Goal: Complete application form: Complete application form

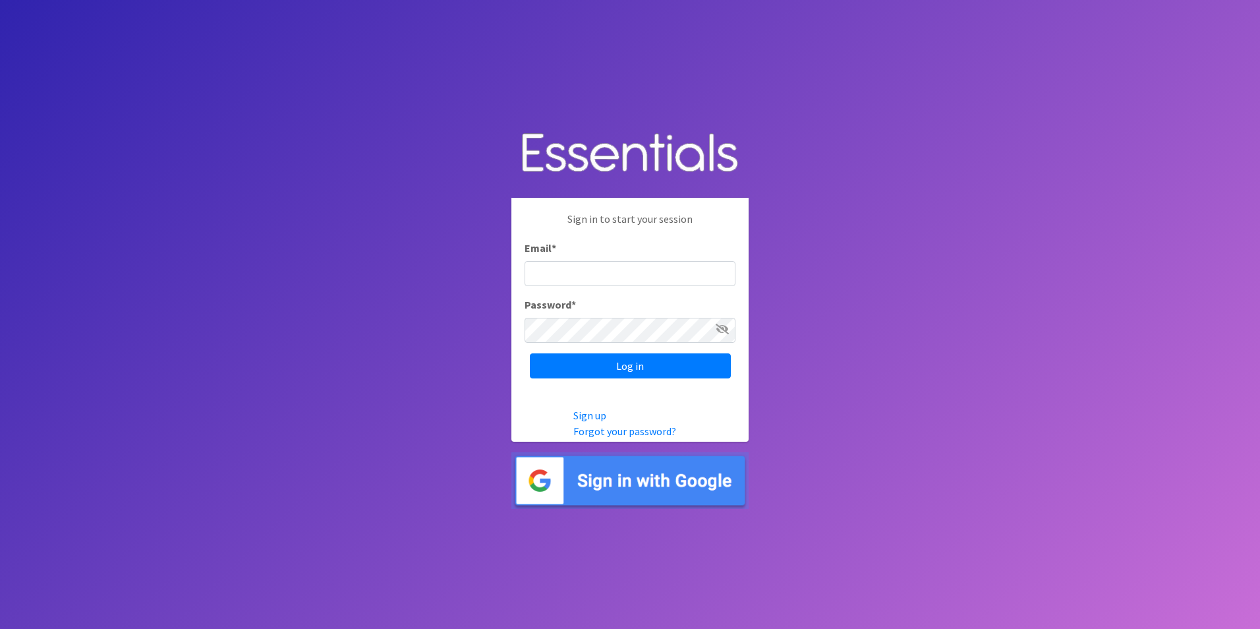
click at [561, 281] on input "Email *" at bounding box center [630, 273] width 211 height 25
type input "[EMAIL_ADDRESS][DOMAIN_NAME]"
click at [577, 373] on input "Log in" at bounding box center [630, 365] width 201 height 25
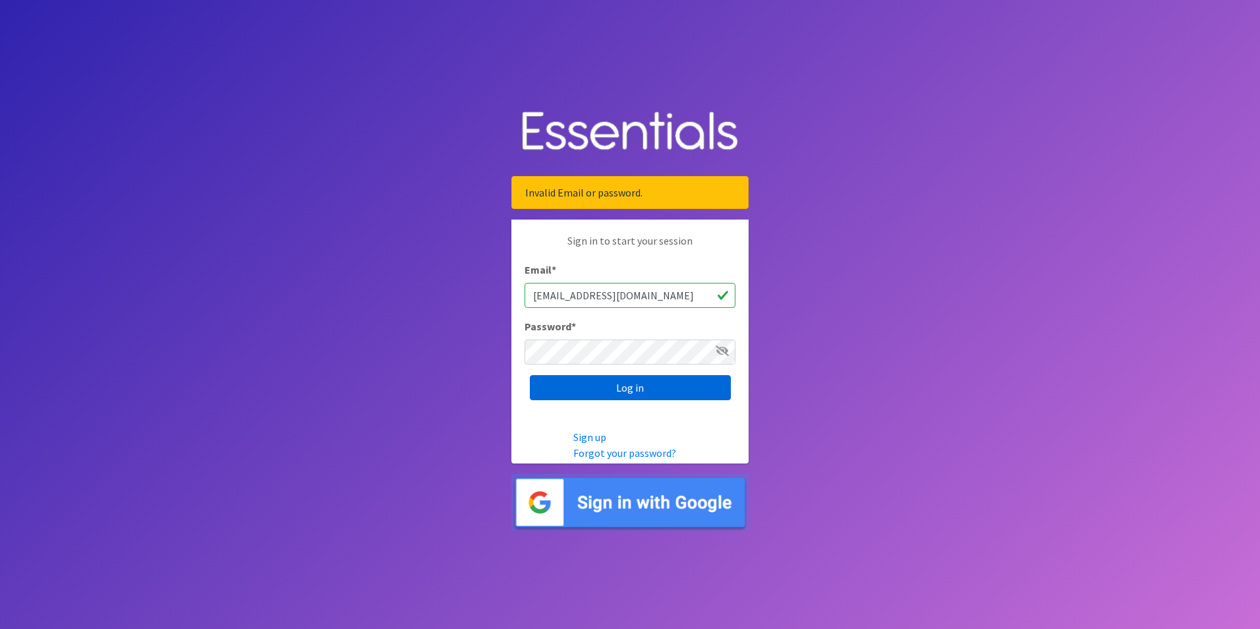
click at [581, 388] on input "Log in" at bounding box center [630, 387] width 201 height 25
click at [583, 394] on input "Log in" at bounding box center [630, 387] width 201 height 25
click at [579, 385] on input "Log in" at bounding box center [630, 387] width 201 height 25
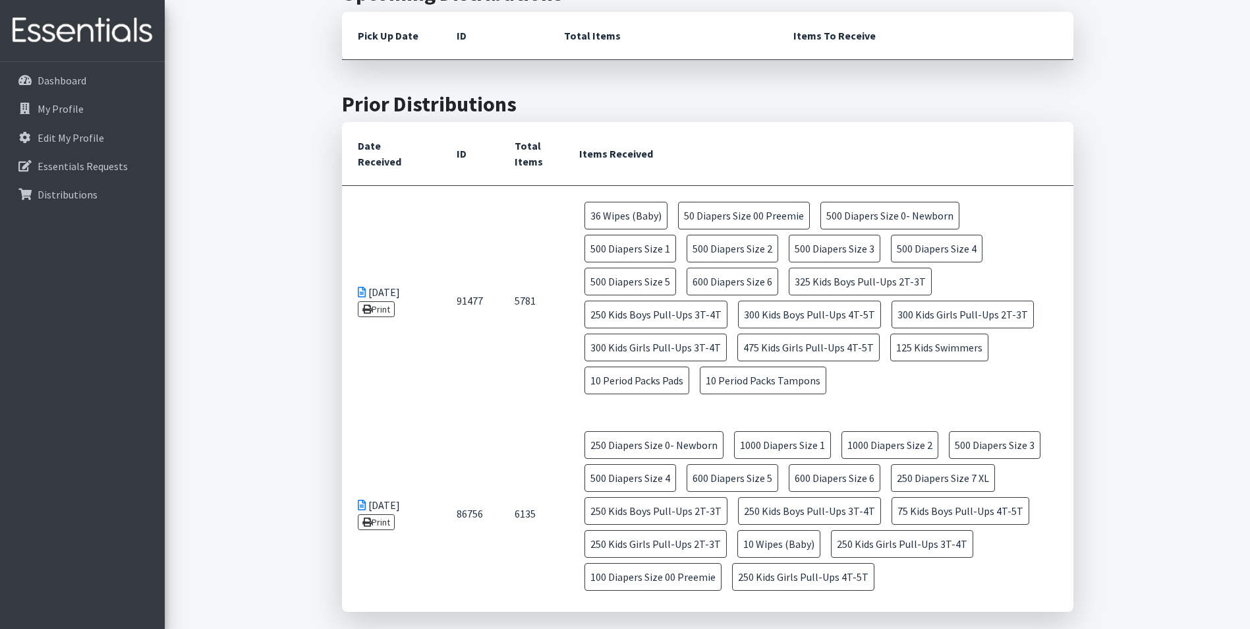
scroll to position [527, 0]
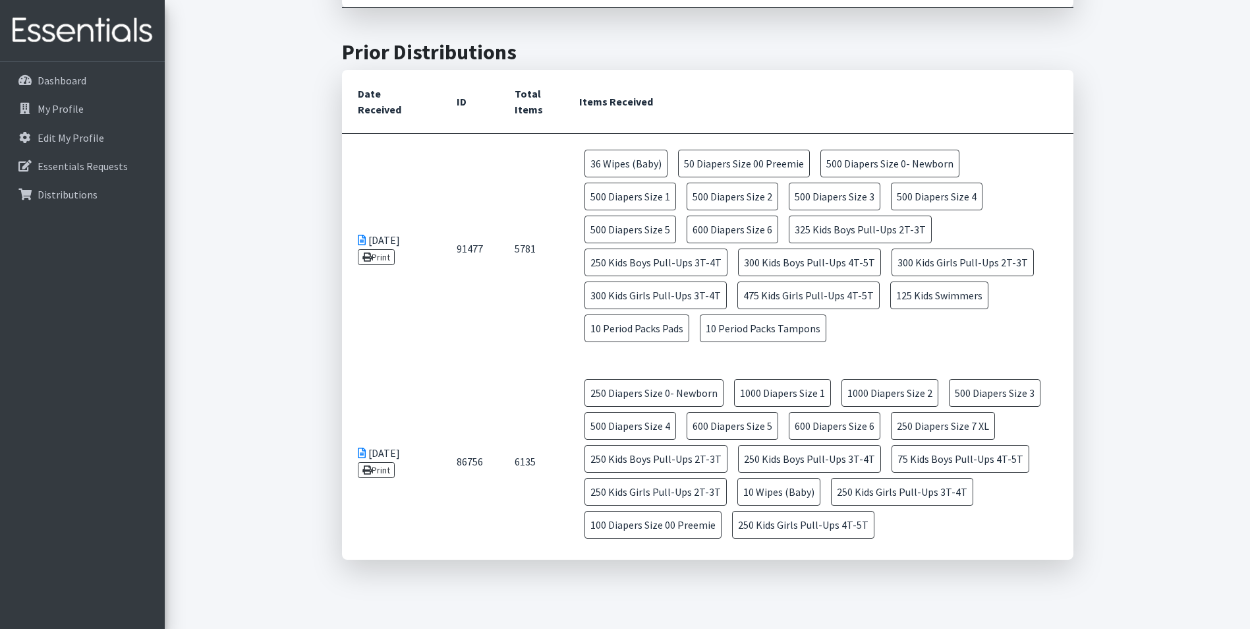
click at [614, 166] on span "36 Wipes (Baby)" at bounding box center [626, 164] width 83 height 28
click at [890, 289] on span "125 Kids Swimmers" at bounding box center [939, 295] width 98 height 28
click at [700, 341] on span "10 Period Packs Tampons" at bounding box center [763, 328] width 127 height 28
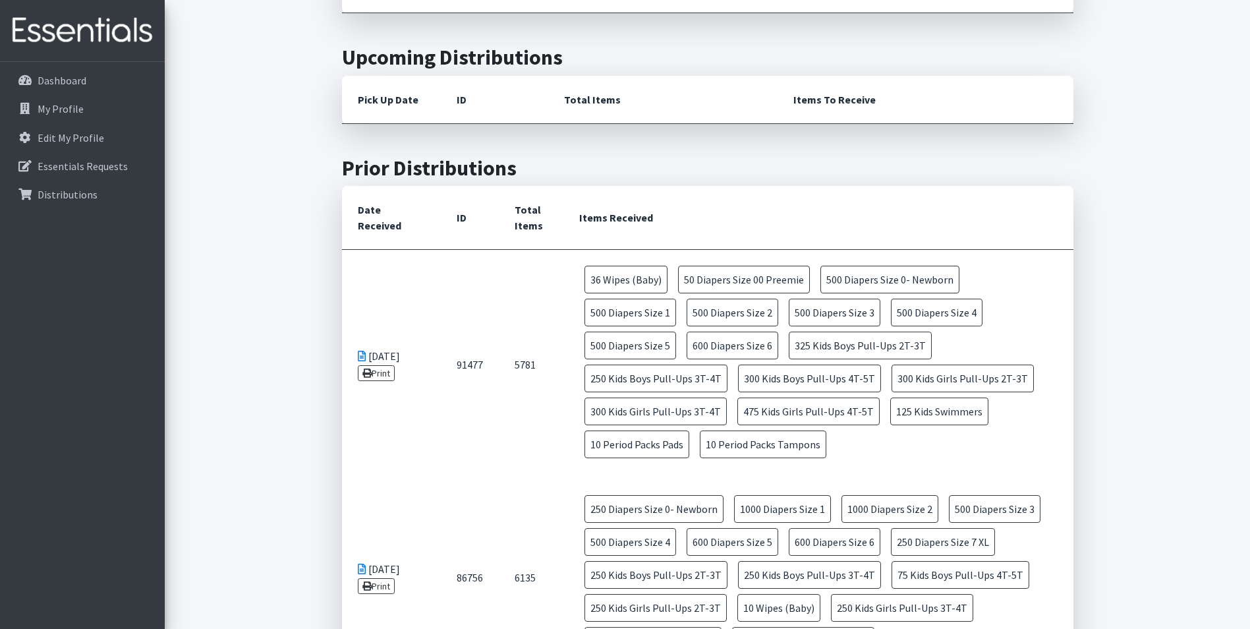
scroll to position [198, 0]
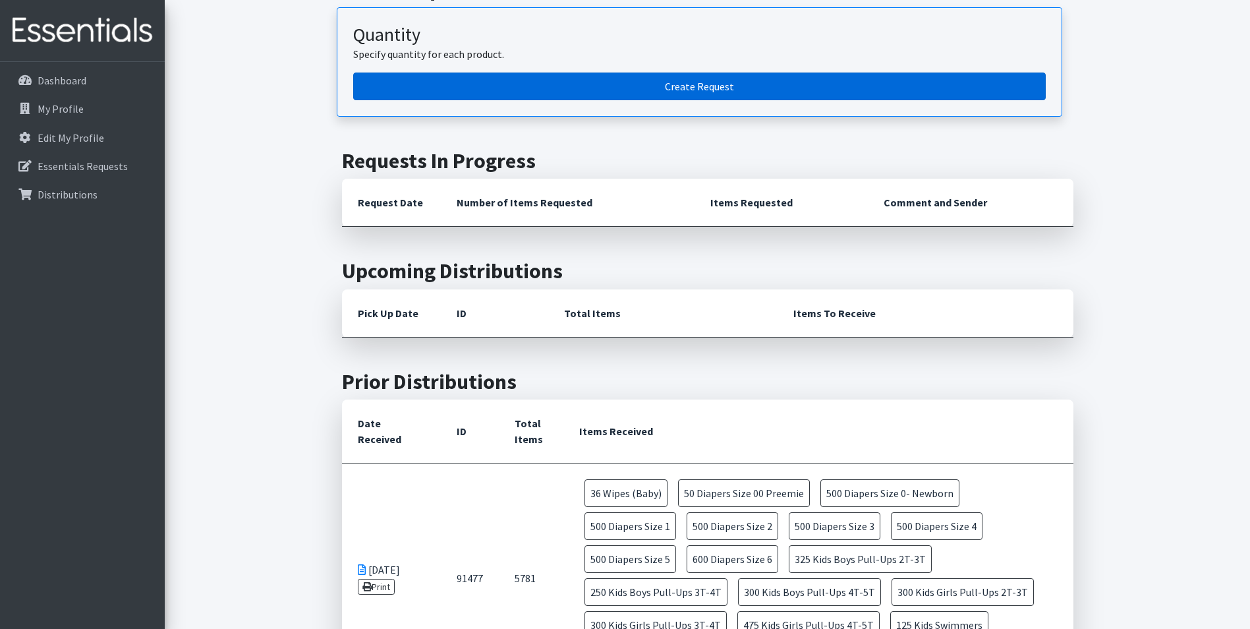
click at [713, 90] on link "Create Request" at bounding box center [699, 86] width 693 height 28
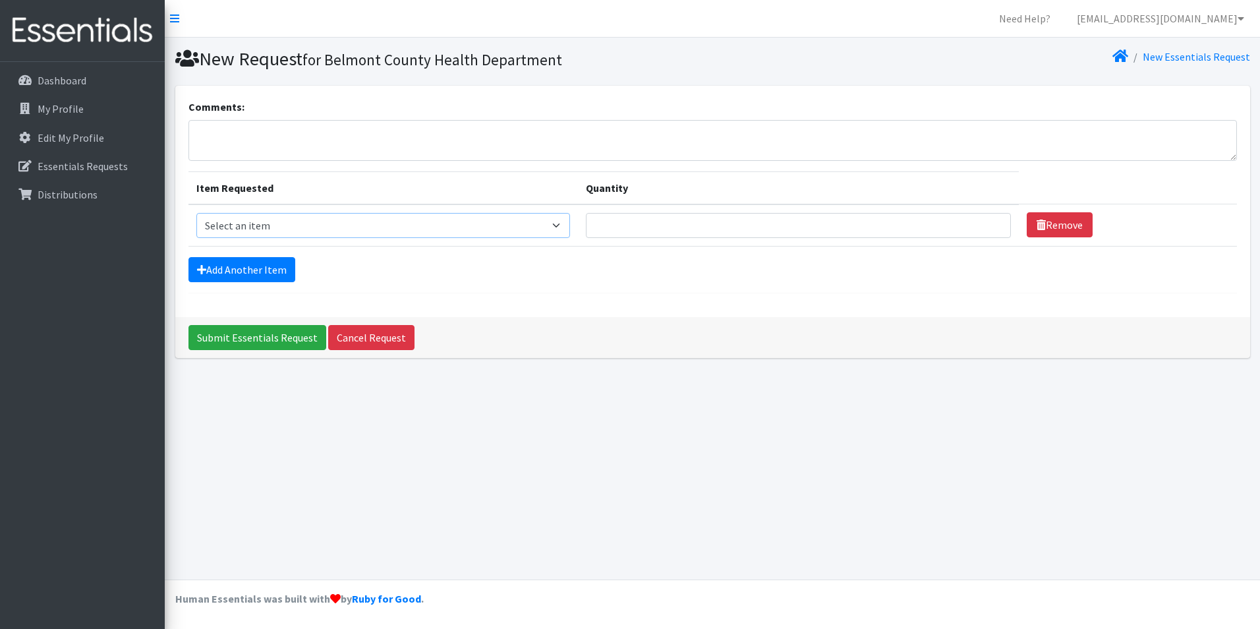
click at [569, 223] on select "Select an item Adult XXX Large Adult Large Adult XX Large Adult Medium Adult Sm…" at bounding box center [383, 225] width 374 height 25
select select "407"
click at [196, 213] on select "Select an item Adult XXX Large Adult Large Adult XX Large Adult Medium Adult Sm…" at bounding box center [383, 225] width 374 height 25
click at [802, 223] on input "Quantity" at bounding box center [798, 225] width 425 height 25
type input "50"
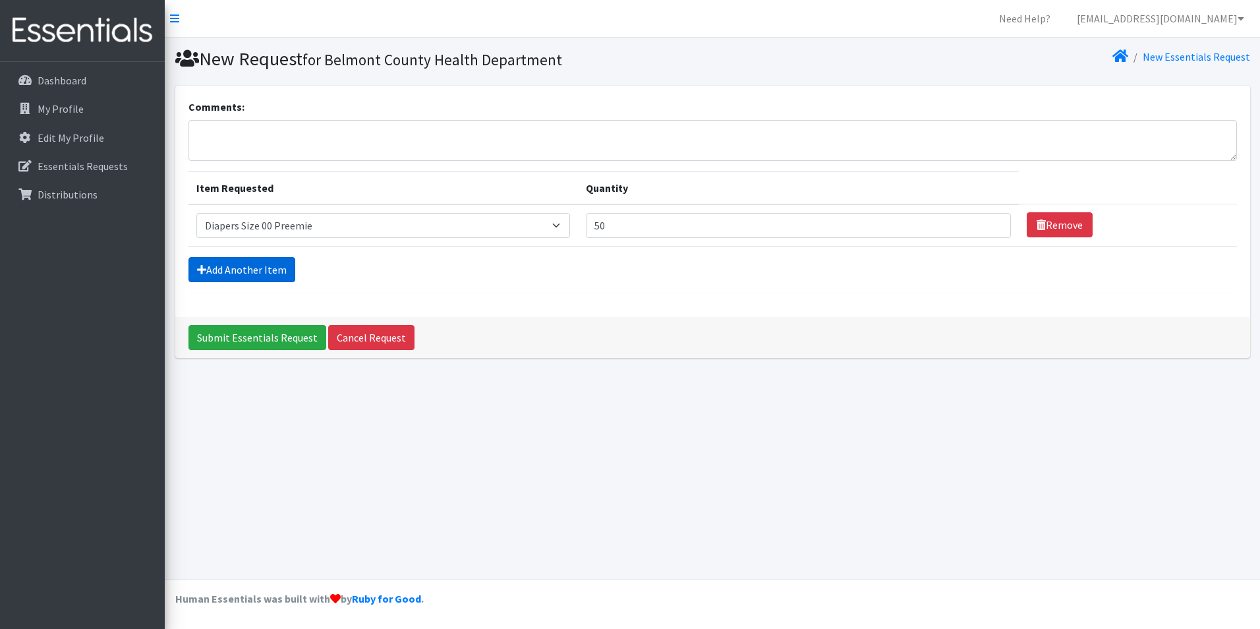
click at [262, 267] on link "Add Another Item" at bounding box center [241, 269] width 107 height 25
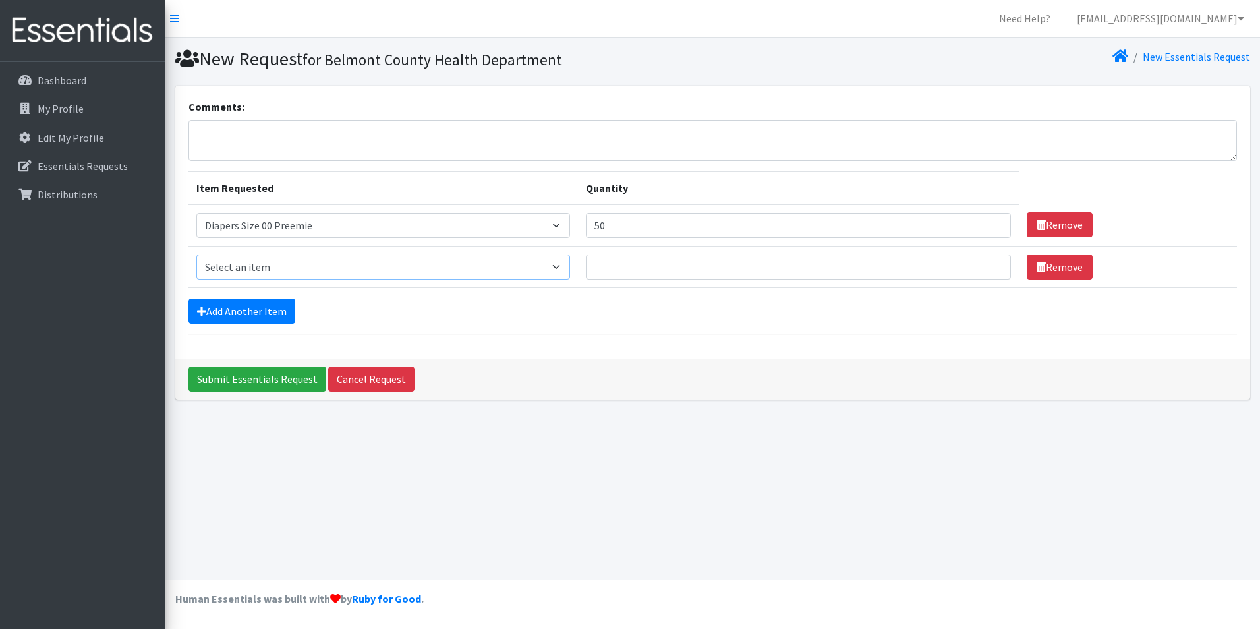
click at [565, 269] on select "Select an item Adult XXX Large Adult Large Adult XX Large Adult Medium Adult Sm…" at bounding box center [383, 266] width 374 height 25
select select "406"
click at [196, 254] on select "Select an item Adult XXX Large Adult Large Adult XX Large Adult Medium Adult Sm…" at bounding box center [383, 266] width 374 height 25
click at [602, 275] on input "Quantity" at bounding box center [798, 266] width 425 height 25
type input "2"
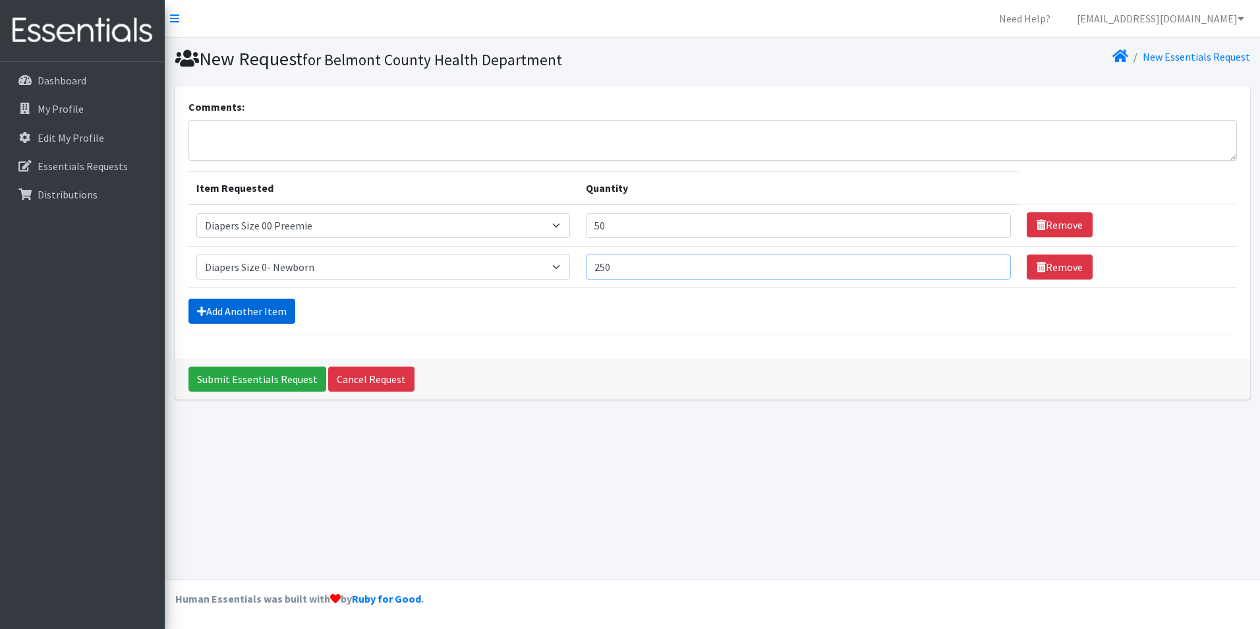
type input "250"
drag, startPoint x: 210, startPoint y: 318, endPoint x: 279, endPoint y: 330, distance: 69.5
click at [210, 318] on link "Add Another Item" at bounding box center [241, 311] width 107 height 25
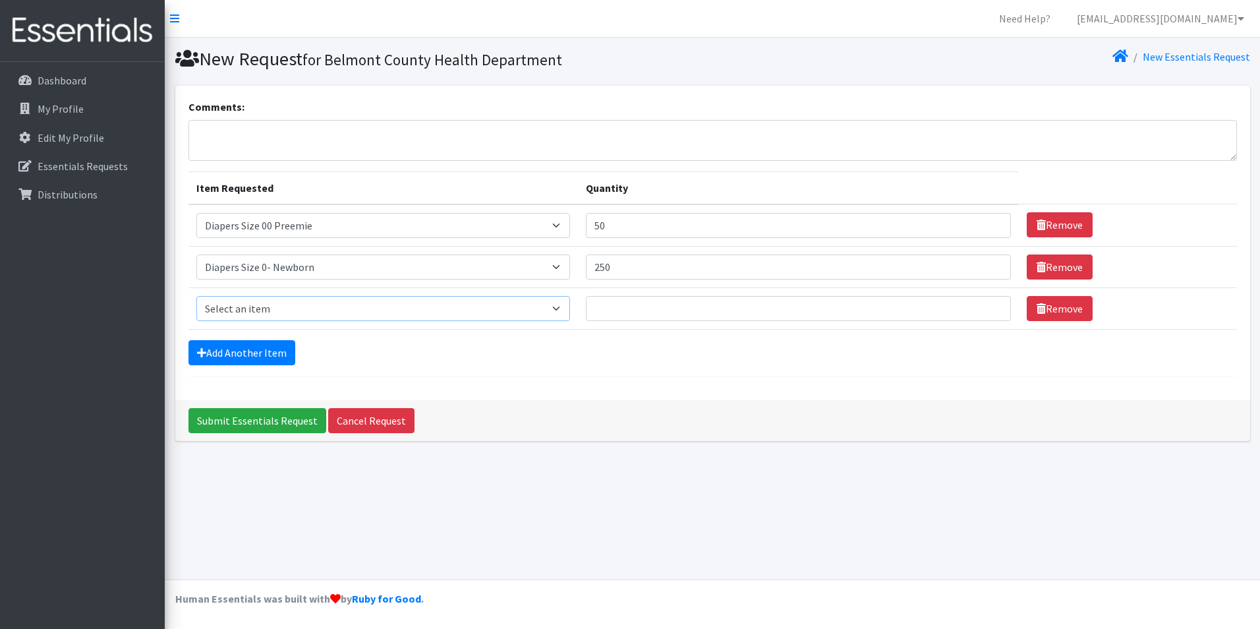
click at [565, 312] on select "Select an item Adult XXX Large Adult Large Adult XX Large Adult Medium Adult Sm…" at bounding box center [383, 308] width 374 height 25
select select "408"
click at [196, 296] on select "Select an item Adult XXX Large Adult Large Adult XX Large Adult Medium Adult Sm…" at bounding box center [383, 308] width 374 height 25
click at [618, 269] on input "250" at bounding box center [798, 266] width 425 height 25
type input "2"
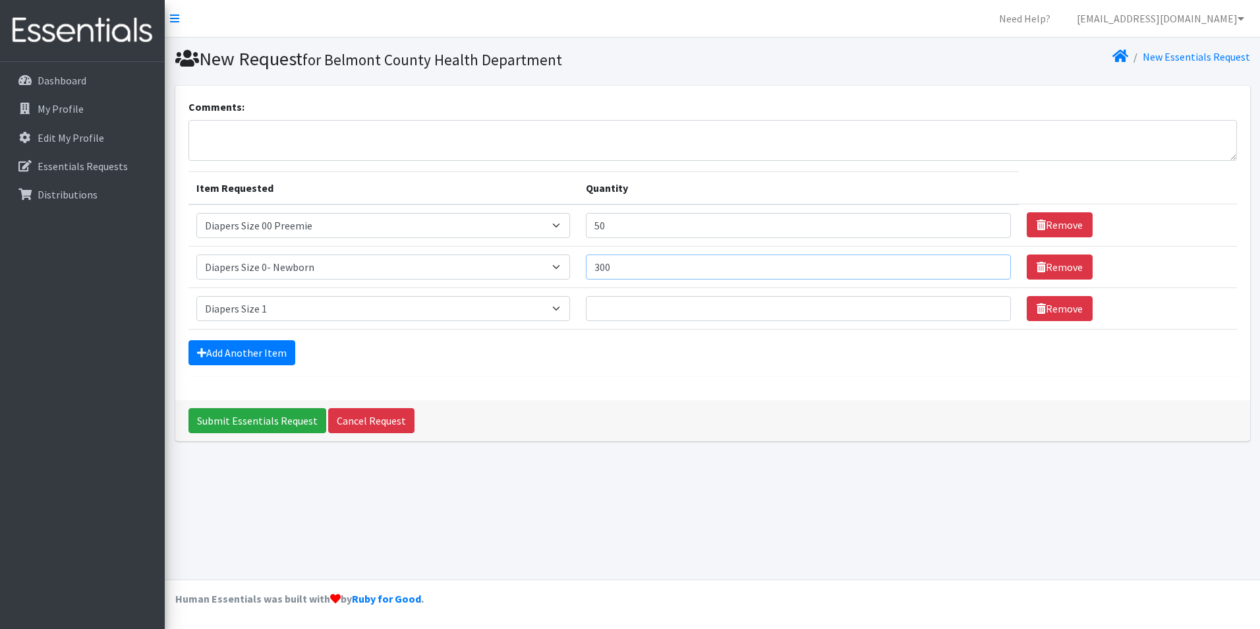
type input "300"
click at [612, 316] on input "Quantity" at bounding box center [798, 308] width 425 height 25
type input "250"
click at [196, 352] on link "Add Another Item" at bounding box center [241, 352] width 107 height 25
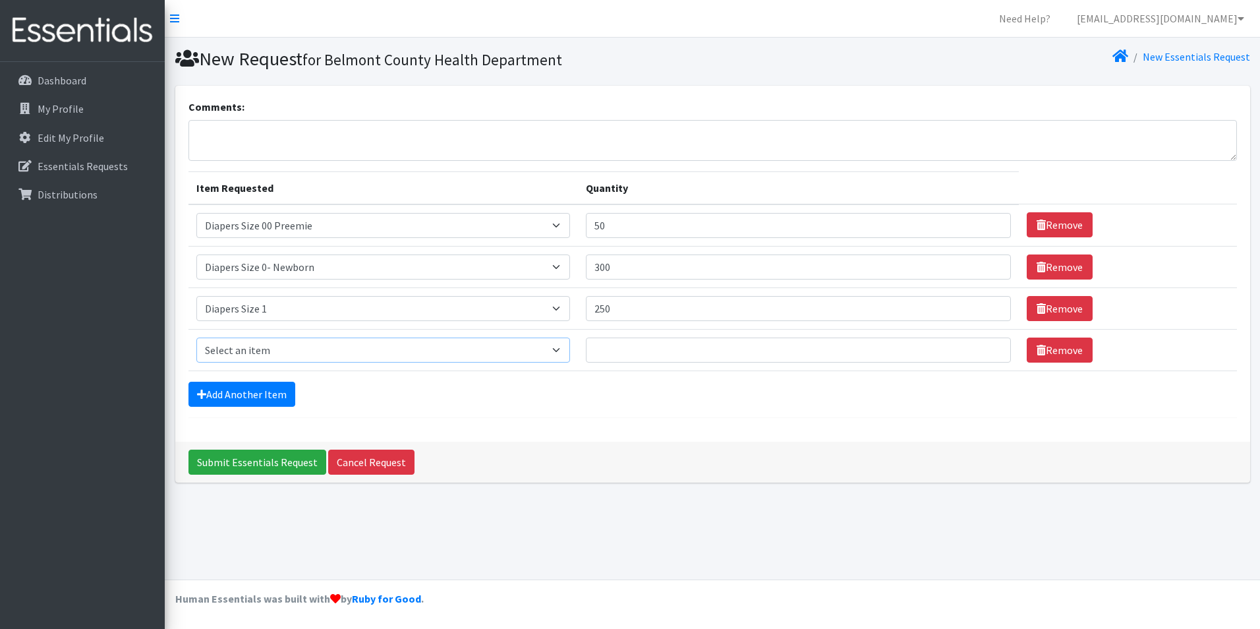
click at [564, 355] on select "Select an item Adult XXX Large Adult Large Adult XX Large Adult Medium Adult Sm…" at bounding box center [383, 349] width 374 height 25
select select "426"
click at [196, 337] on select "Select an item Adult XXX Large Adult Large Adult XX Large Adult Medium Adult Sm…" at bounding box center [383, 349] width 374 height 25
click at [275, 137] on textarea "Comments:" at bounding box center [712, 140] width 1049 height 41
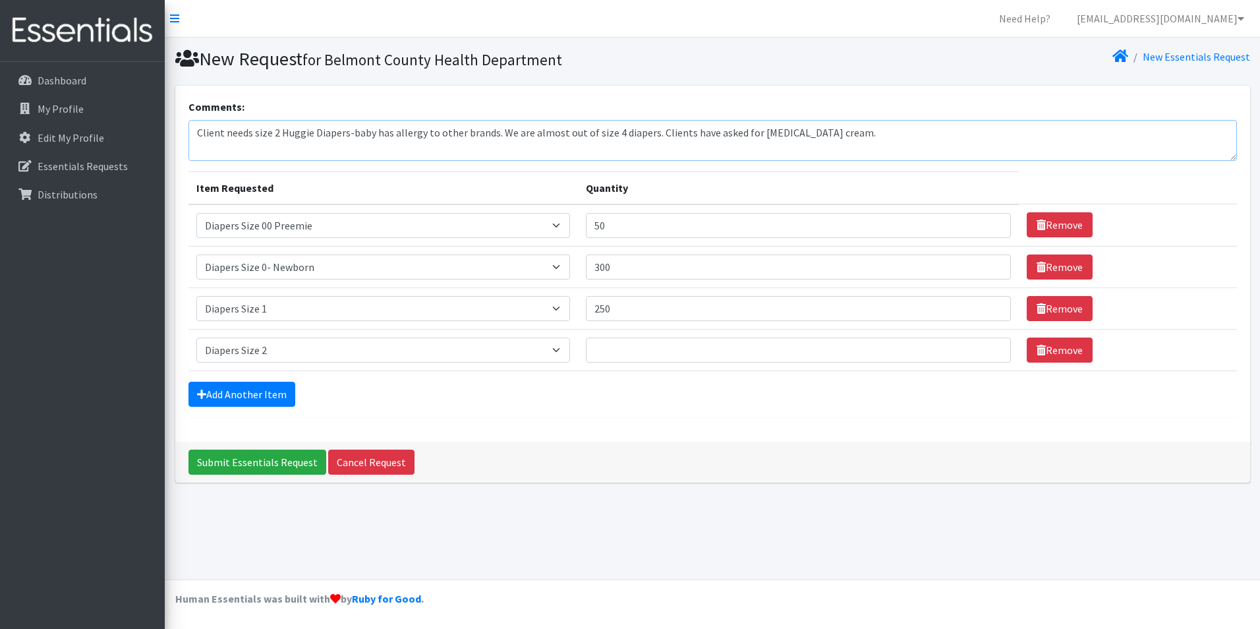
type textarea "Client needs size 2 Huggie Diapers-baby has allergy to other brands. We are alm…"
click at [600, 349] on input "Quantity" at bounding box center [798, 349] width 425 height 25
type input "200"
click at [610, 309] on input "250" at bounding box center [798, 308] width 425 height 25
type input "200"
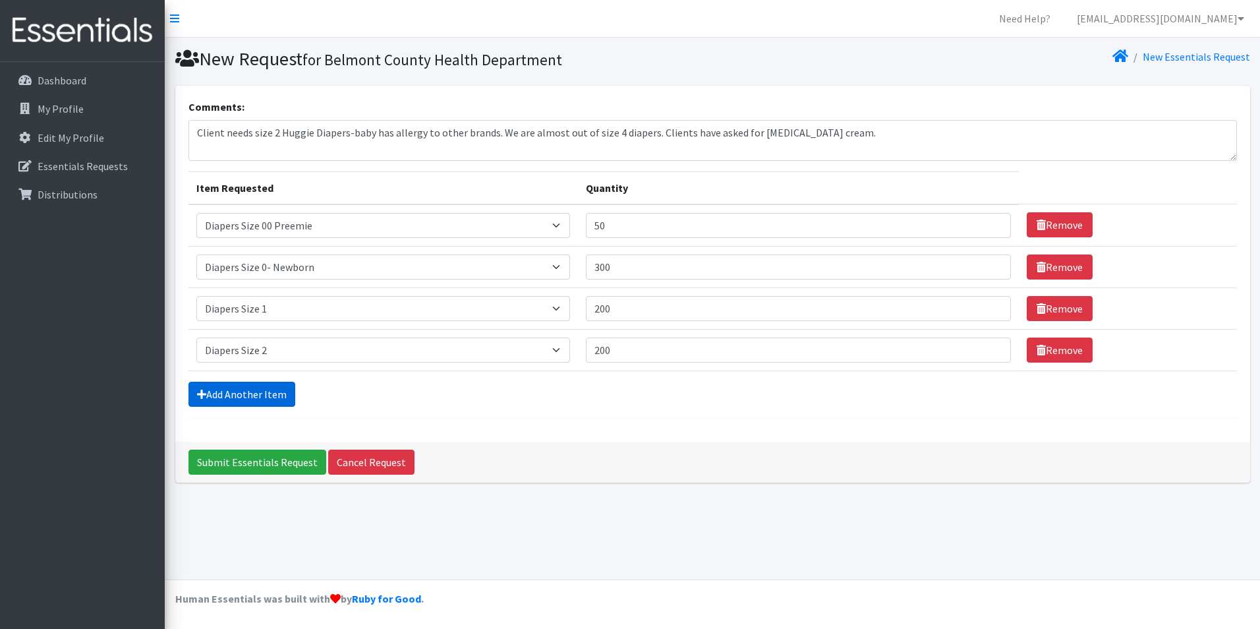
click at [231, 396] on link "Add Another Item" at bounding box center [241, 394] width 107 height 25
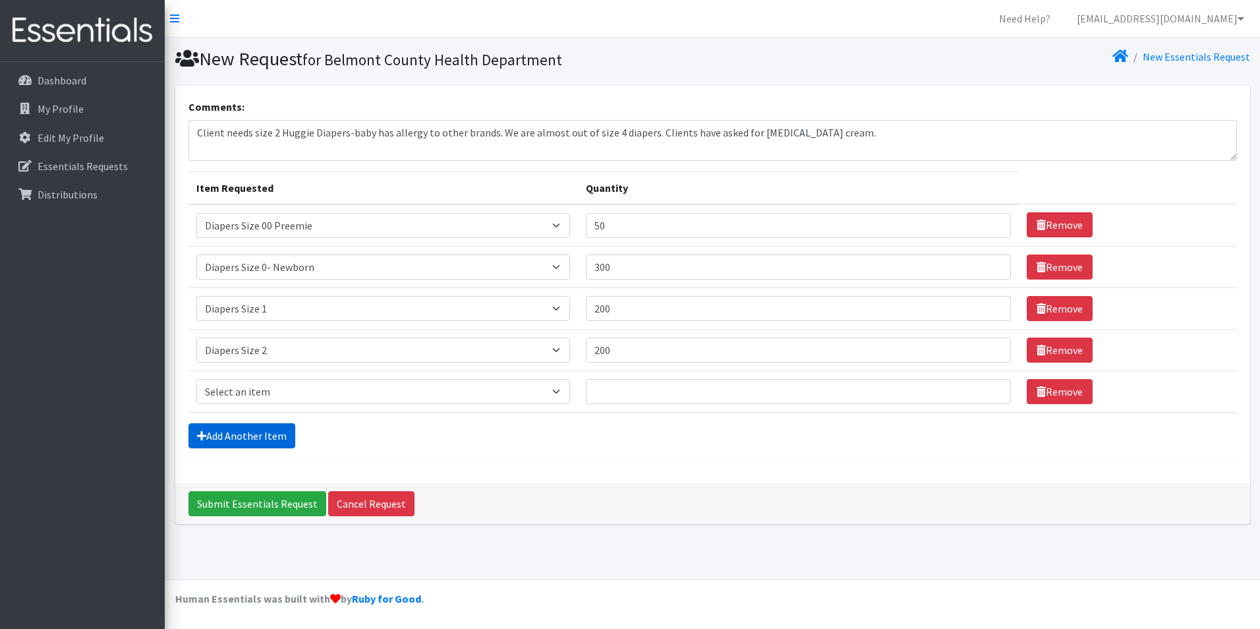
click at [229, 442] on link "Add Another Item" at bounding box center [241, 435] width 107 height 25
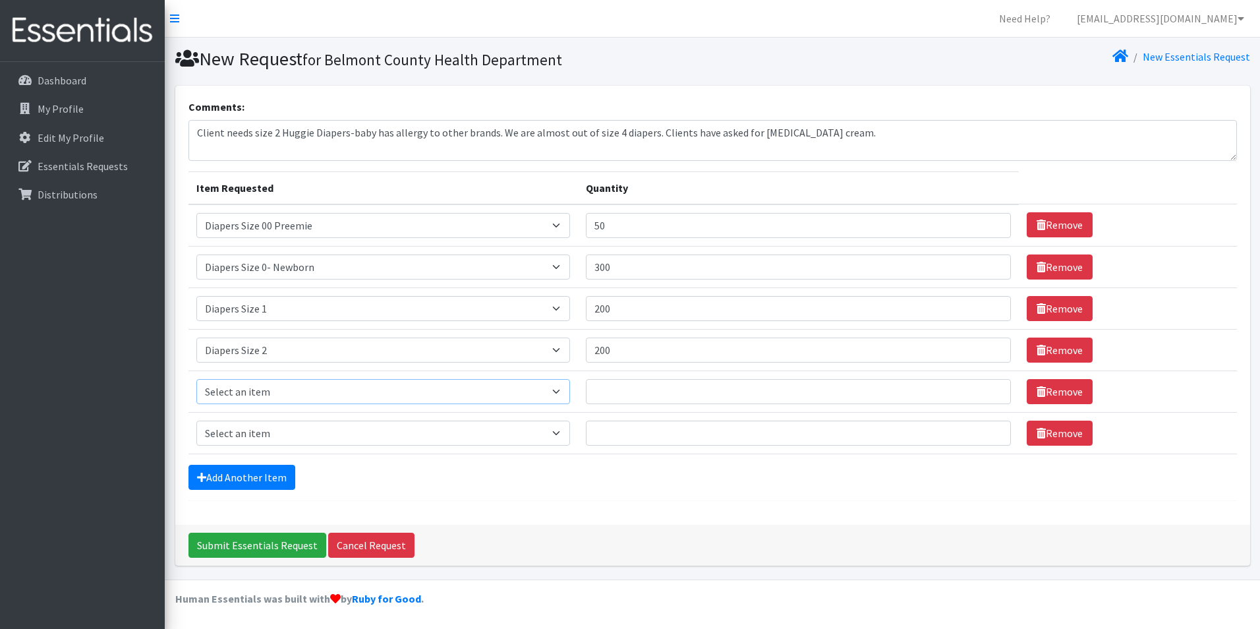
click at [562, 393] on select "Select an item Adult XXX Large Adult Large Adult XX Large Adult Medium Adult Sm…" at bounding box center [383, 391] width 374 height 25
select select "428"
click at [196, 379] on select "Select an item Adult XXX Large Adult Large Adult XX Large Adult Medium Adult Sm…" at bounding box center [383, 391] width 374 height 25
click at [565, 432] on select "Select an item Adult XXX Large Adult Large Adult XX Large Adult Medium Adult Sm…" at bounding box center [383, 432] width 374 height 25
select select "414"
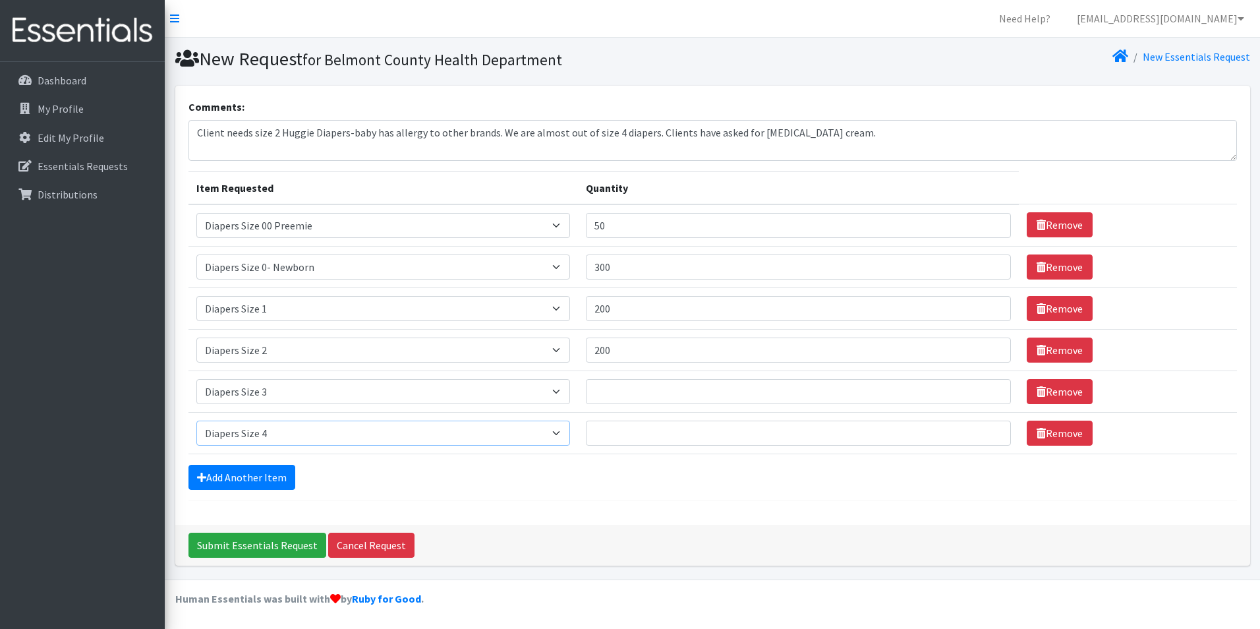
click at [196, 420] on select "Select an item Adult XXX Large Adult Large Adult XX Large Adult Medium Adult Sm…" at bounding box center [383, 432] width 374 height 25
click at [644, 397] on input "Quantity" at bounding box center [798, 391] width 425 height 25
click at [612, 392] on input "200" at bounding box center [798, 391] width 425 height 25
type input "250"
click at [639, 430] on input "Quantity" at bounding box center [798, 432] width 425 height 25
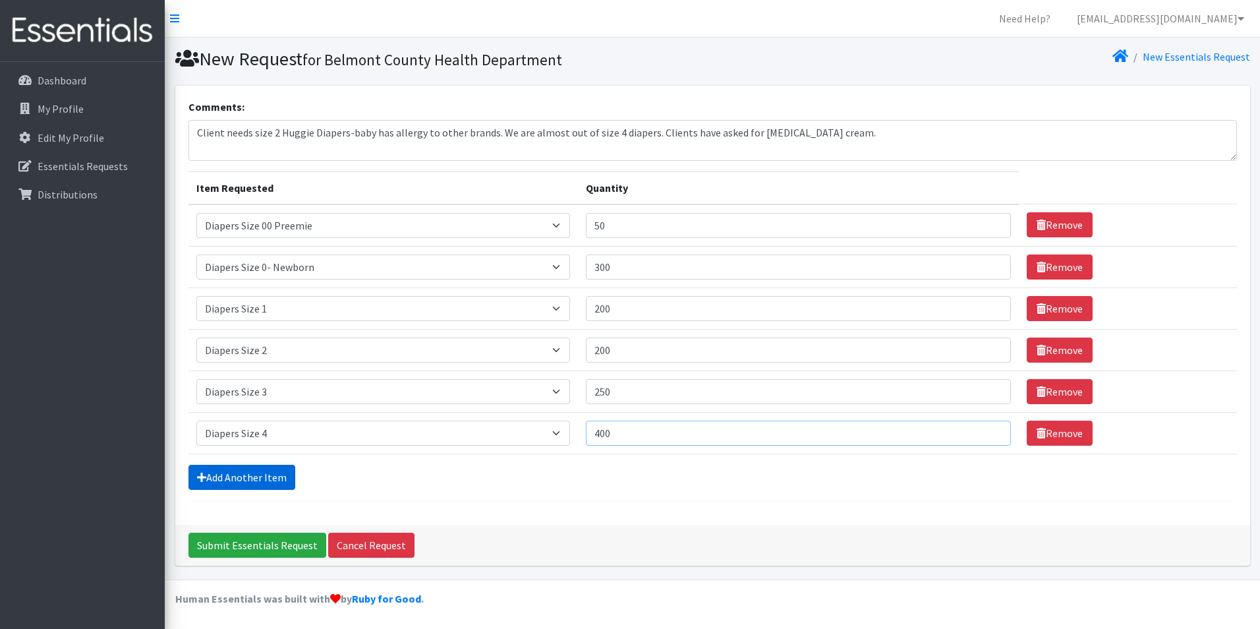
type input "400"
click at [250, 474] on link "Add Another Item" at bounding box center [241, 477] width 107 height 25
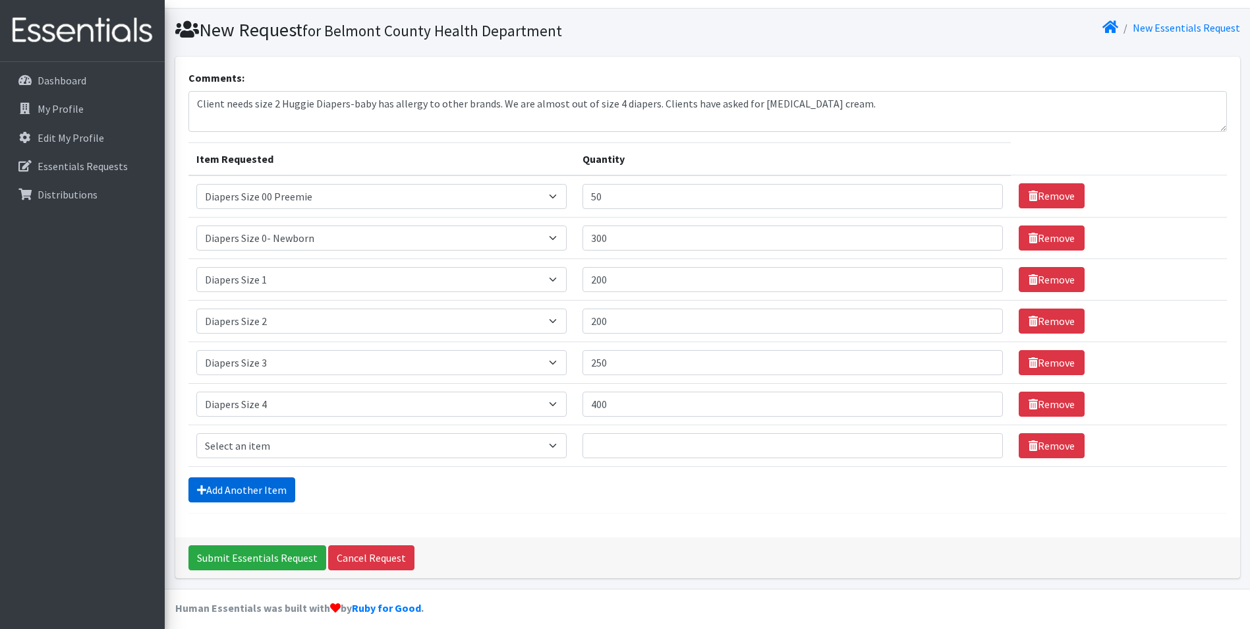
scroll to position [38, 0]
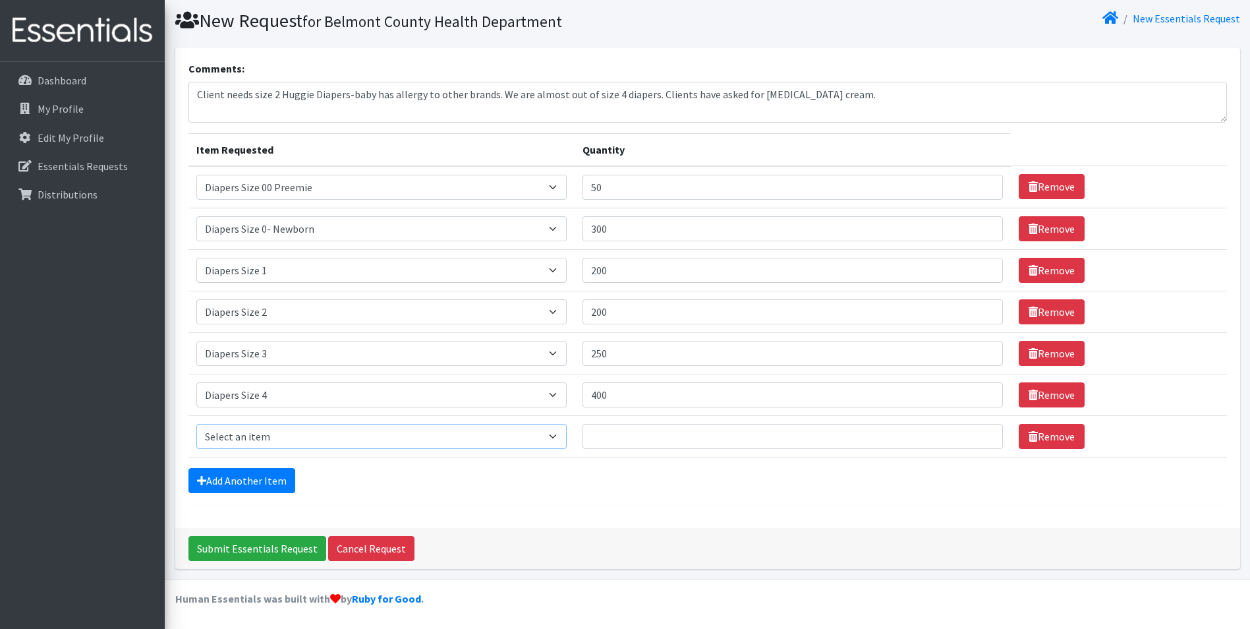
click at [563, 436] on select "Select an item Adult XXX Large Adult Large Adult XX Large Adult Medium Adult Sm…" at bounding box center [381, 436] width 370 height 25
select select "415"
click at [196, 424] on select "Select an item Adult XXX Large Adult Large Adult XX Large Adult Medium Adult Sm…" at bounding box center [381, 436] width 370 height 25
click at [631, 438] on input "Quantity" at bounding box center [793, 436] width 421 height 25
type input "300"
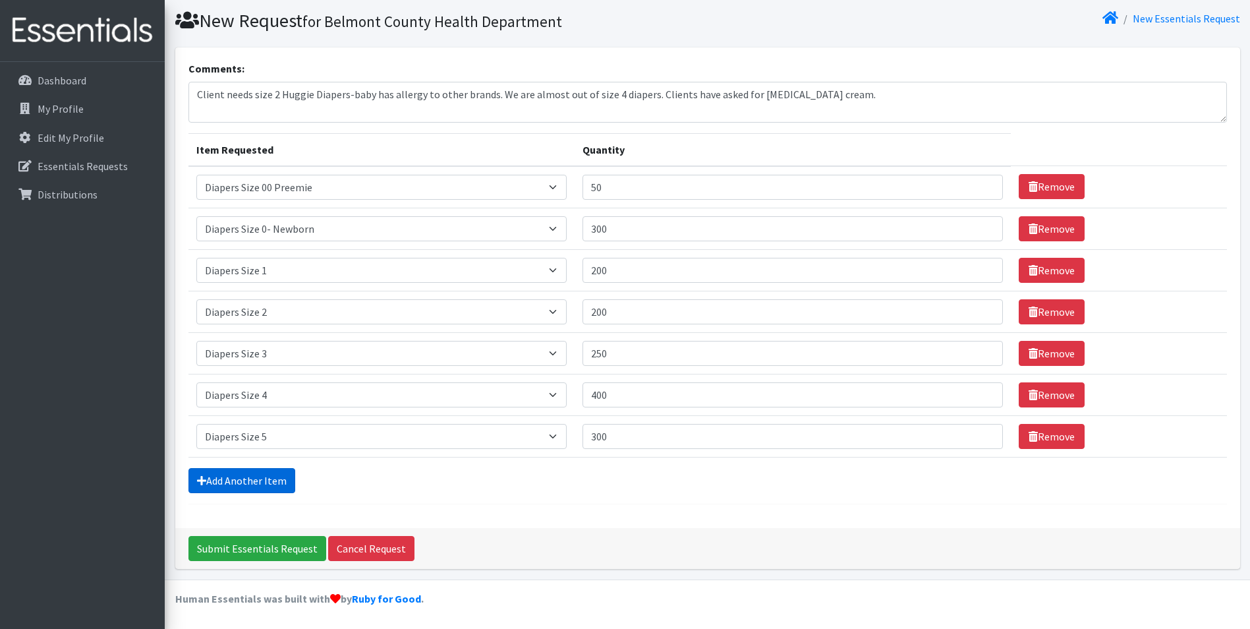
click at [251, 478] on link "Add Another Item" at bounding box center [241, 480] width 107 height 25
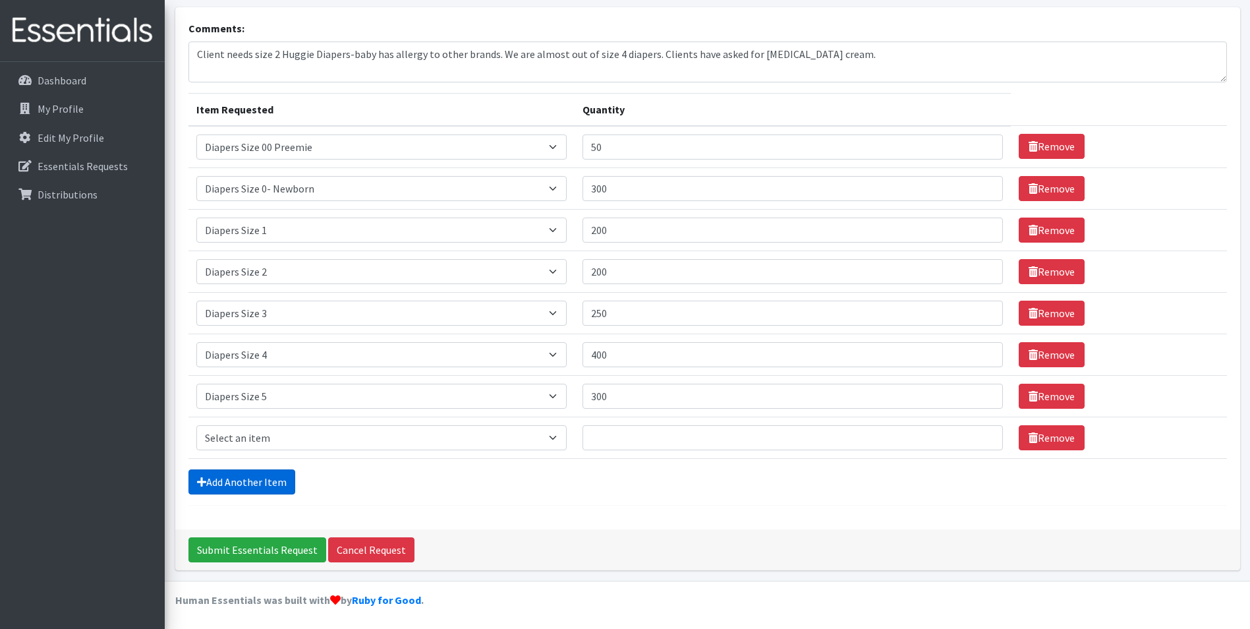
scroll to position [80, 0]
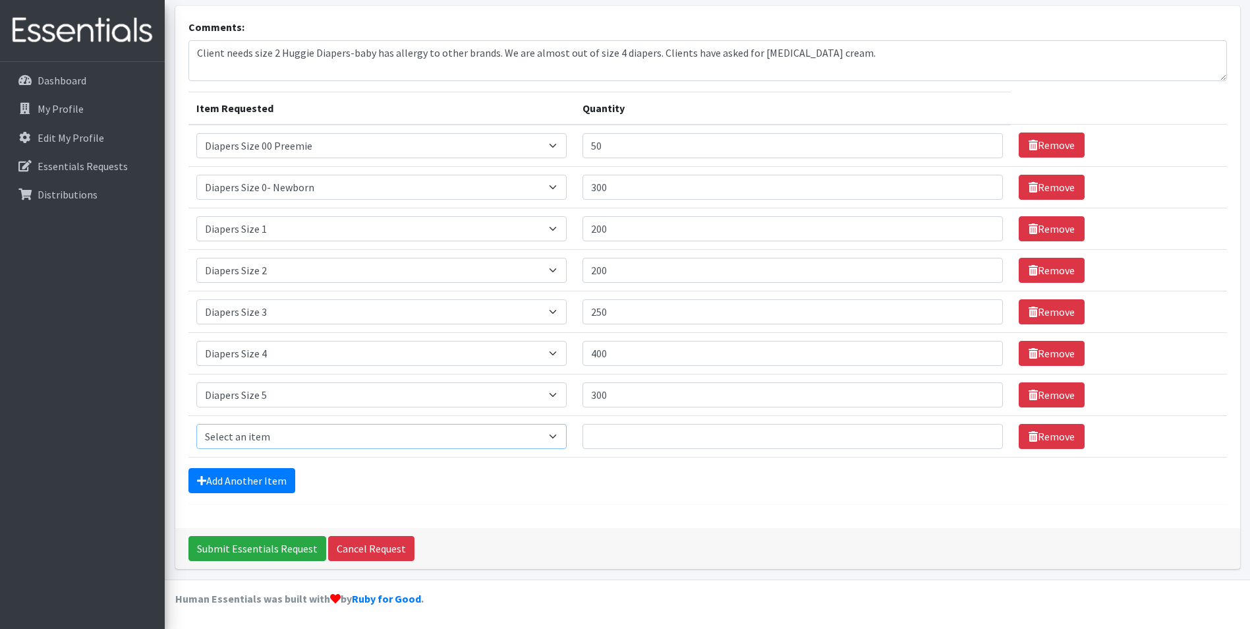
click at [555, 438] on select "Select an item Adult XXX Large Adult Large Adult XX Large Adult Medium Adult Sm…" at bounding box center [381, 436] width 370 height 25
select select "417"
click at [196, 424] on select "Select an item Adult XXX Large Adult Large Adult XX Large Adult Medium Adult Sm…" at bounding box center [381, 436] width 370 height 25
click at [609, 437] on input "Quantity" at bounding box center [793, 436] width 421 height 25
type input "300"
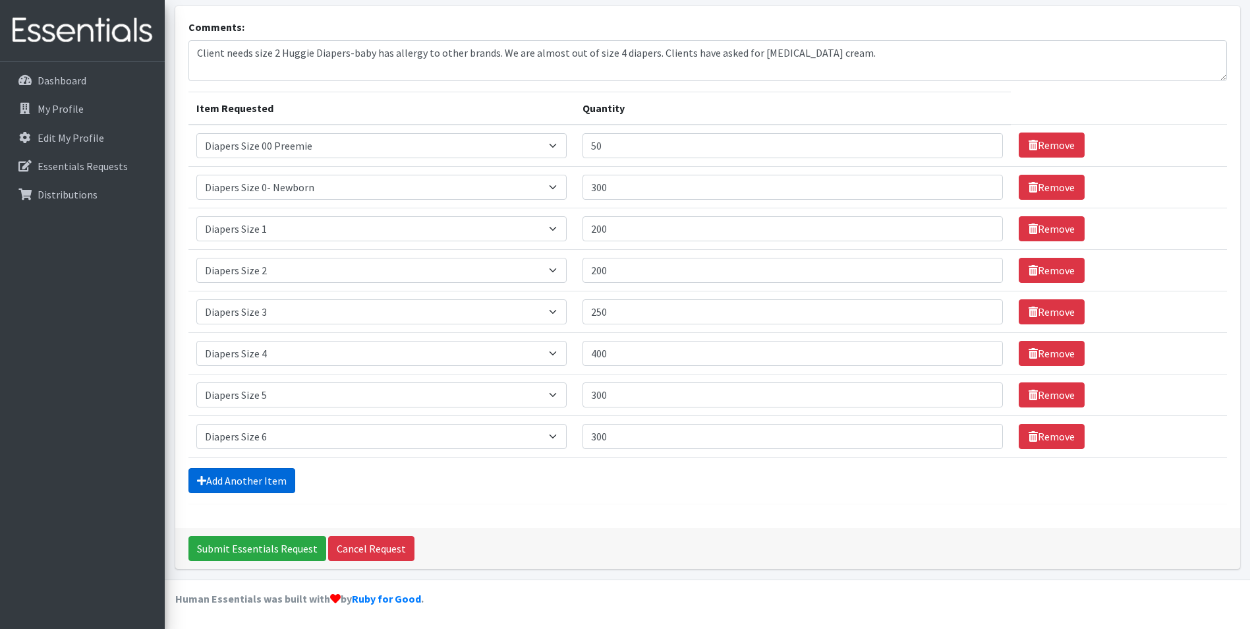
click at [231, 478] on link "Add Another Item" at bounding box center [241, 480] width 107 height 25
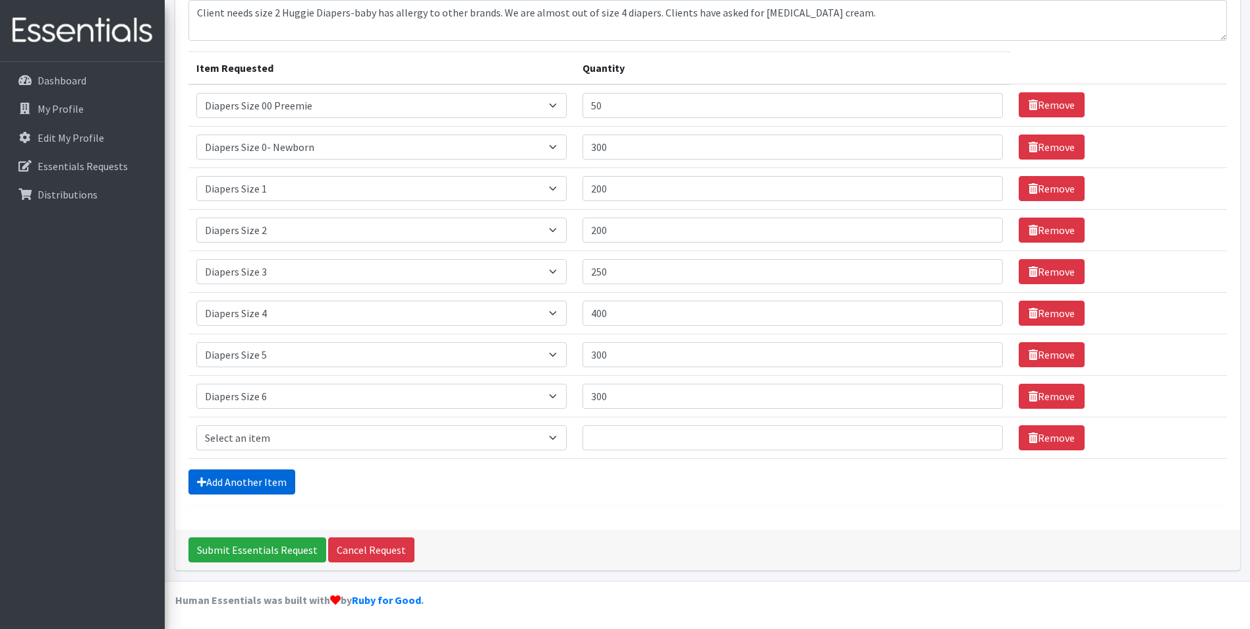
scroll to position [121, 0]
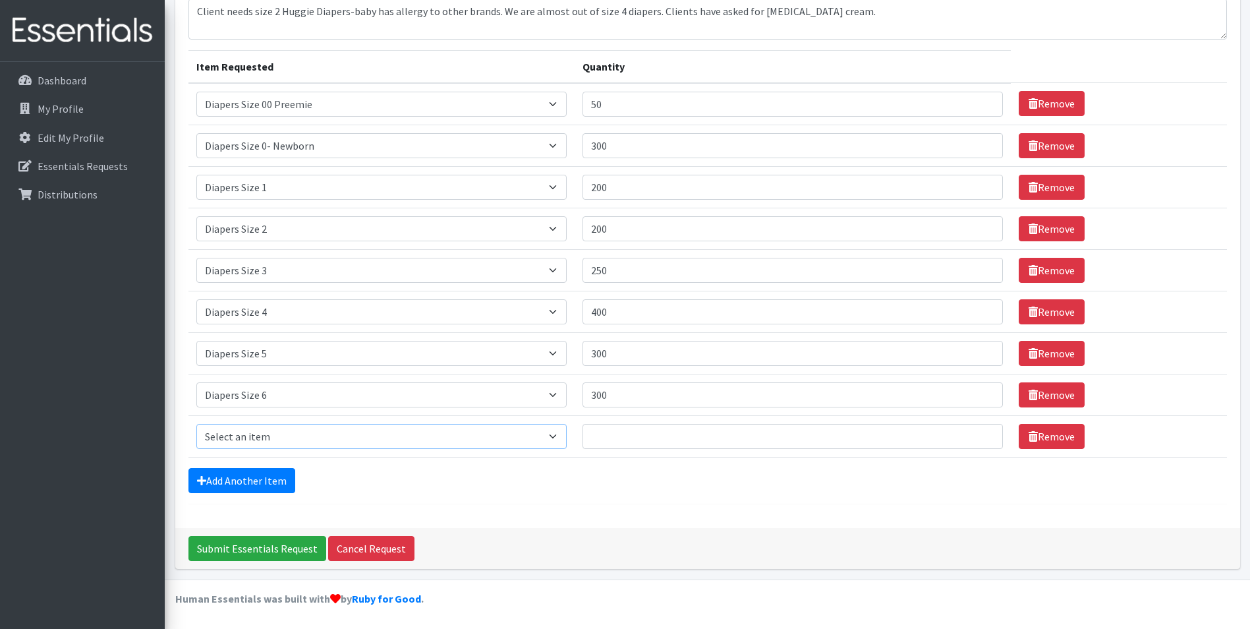
click at [560, 444] on select "Select an item Adult XXX Large Adult Large Adult XX Large Adult Medium Adult Sm…" at bounding box center [381, 436] width 370 height 25
select select "2925"
click at [196, 424] on select "Select an item Adult XXX Large Adult Large Adult XX Large Adult Medium Adult Sm…" at bounding box center [381, 436] width 370 height 25
click at [660, 438] on input "Quantity" at bounding box center [793, 436] width 421 height 25
type input "200"
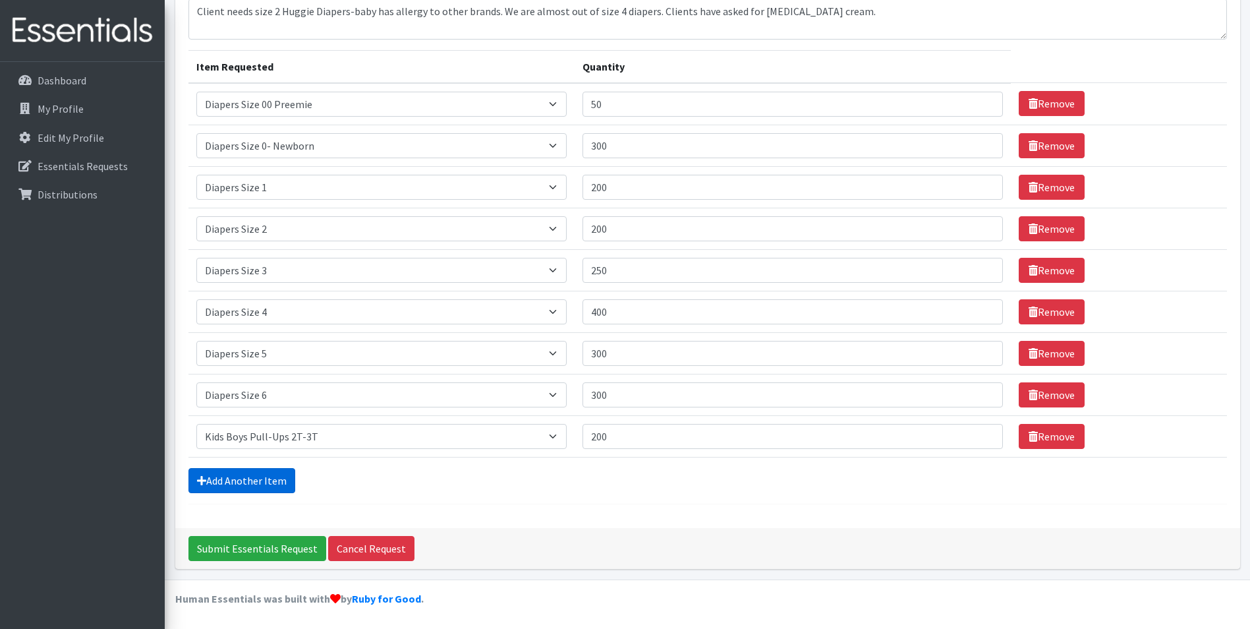
click at [277, 490] on link "Add Another Item" at bounding box center [241, 480] width 107 height 25
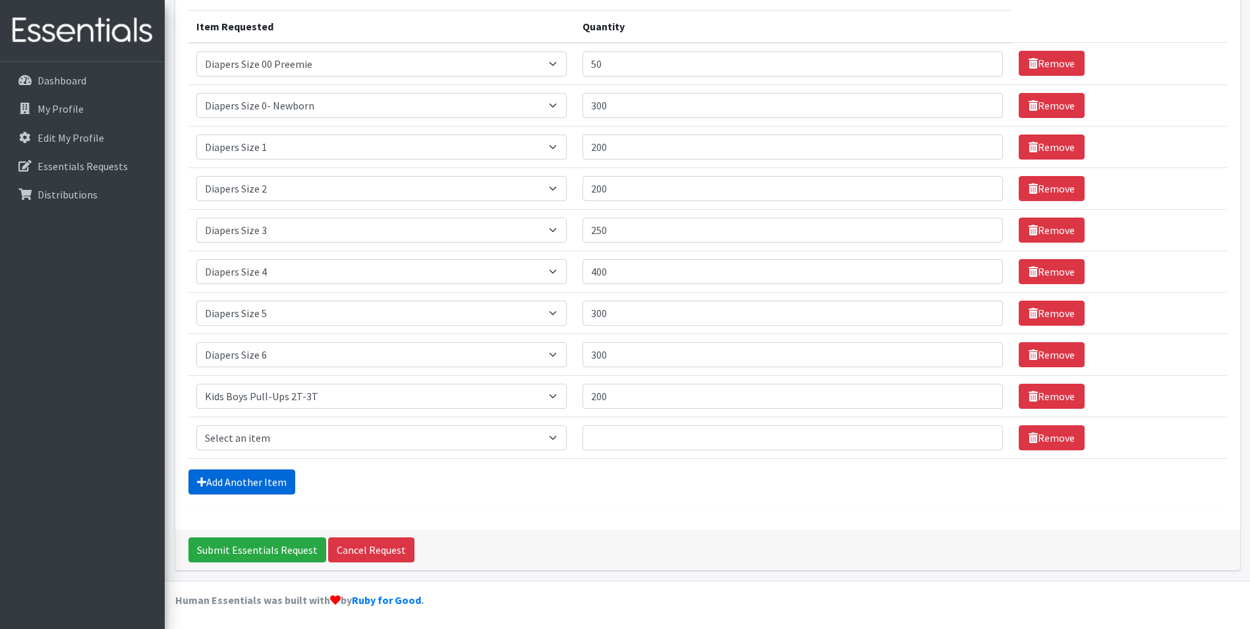
scroll to position [163, 0]
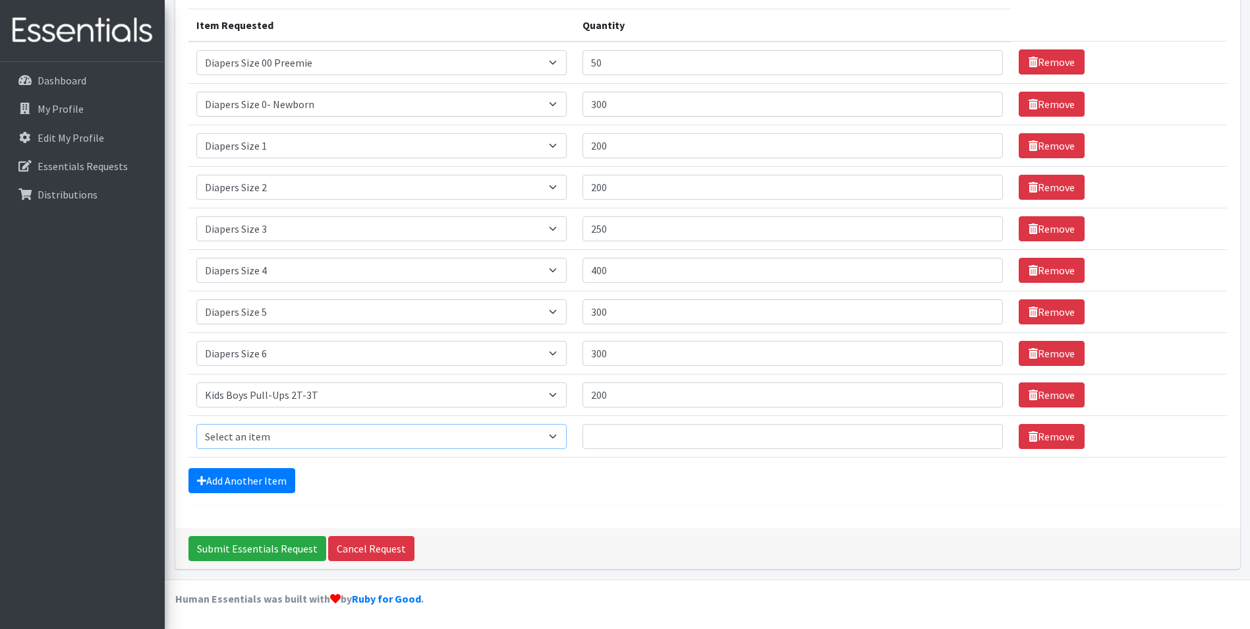
click at [559, 437] on select "Select an item Adult XXX Large Adult Large Adult XX Large Adult Medium Adult Sm…" at bounding box center [381, 436] width 370 height 25
select select "2924"
click at [196, 424] on select "Select an item Adult XXX Large Adult Large Adult XX Large Adult Medium Adult Sm…" at bounding box center [381, 436] width 370 height 25
click at [623, 430] on input "Quantity" at bounding box center [793, 436] width 421 height 25
type input "200"
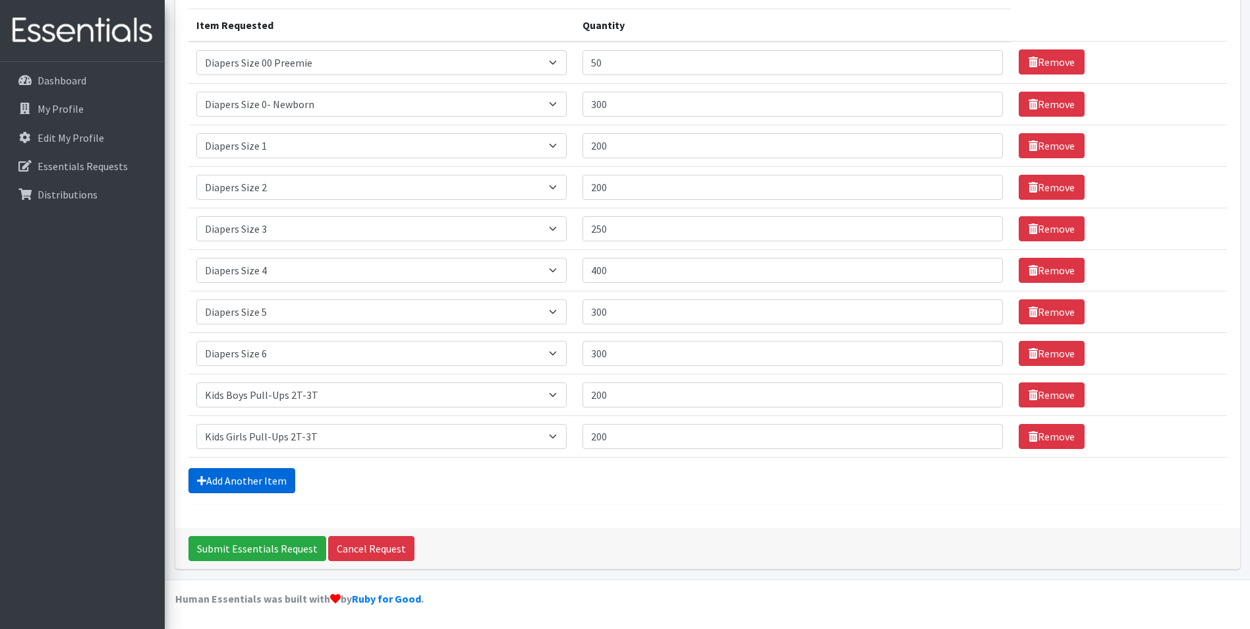
click at [252, 478] on link "Add Another Item" at bounding box center [241, 480] width 107 height 25
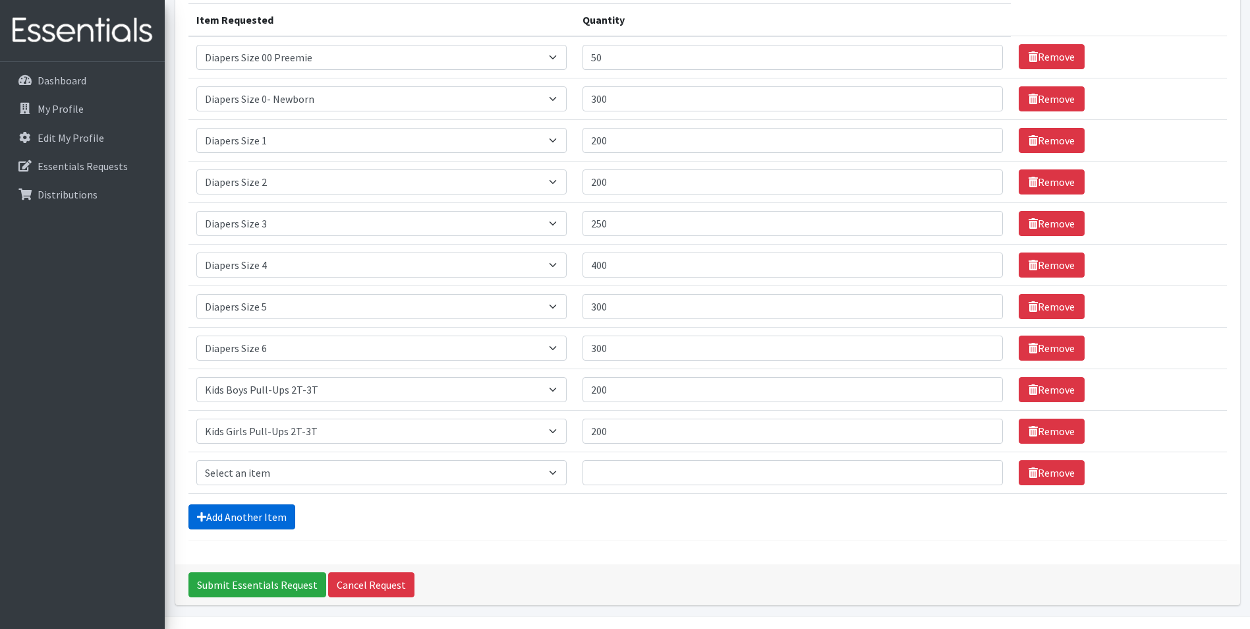
scroll to position [204, 0]
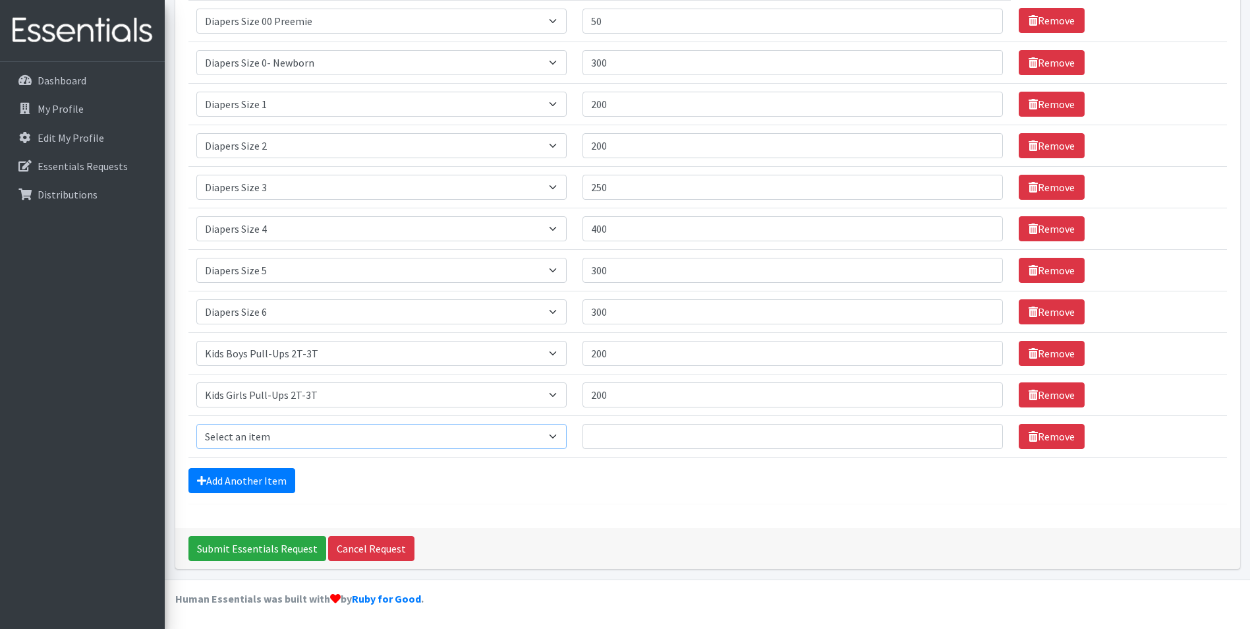
click at [557, 439] on select "Select an item Adult XXX Large Adult Large Adult XX Large Adult Medium Adult Sm…" at bounding box center [381, 436] width 370 height 25
select select "2927"
click at [196, 424] on select "Select an item Adult XXX Large Adult Large Adult XX Large Adult Medium Adult Sm…" at bounding box center [381, 436] width 370 height 25
click at [649, 430] on input "Quantity" at bounding box center [793, 436] width 421 height 25
type input "200"
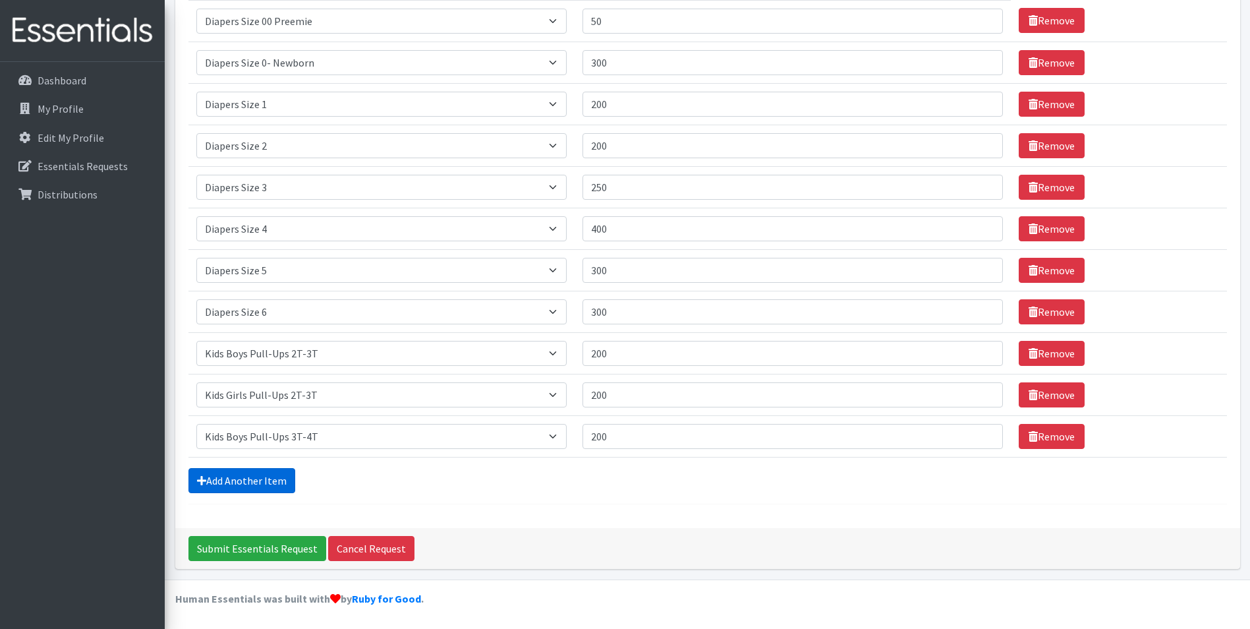
click at [221, 482] on link "Add Another Item" at bounding box center [241, 480] width 107 height 25
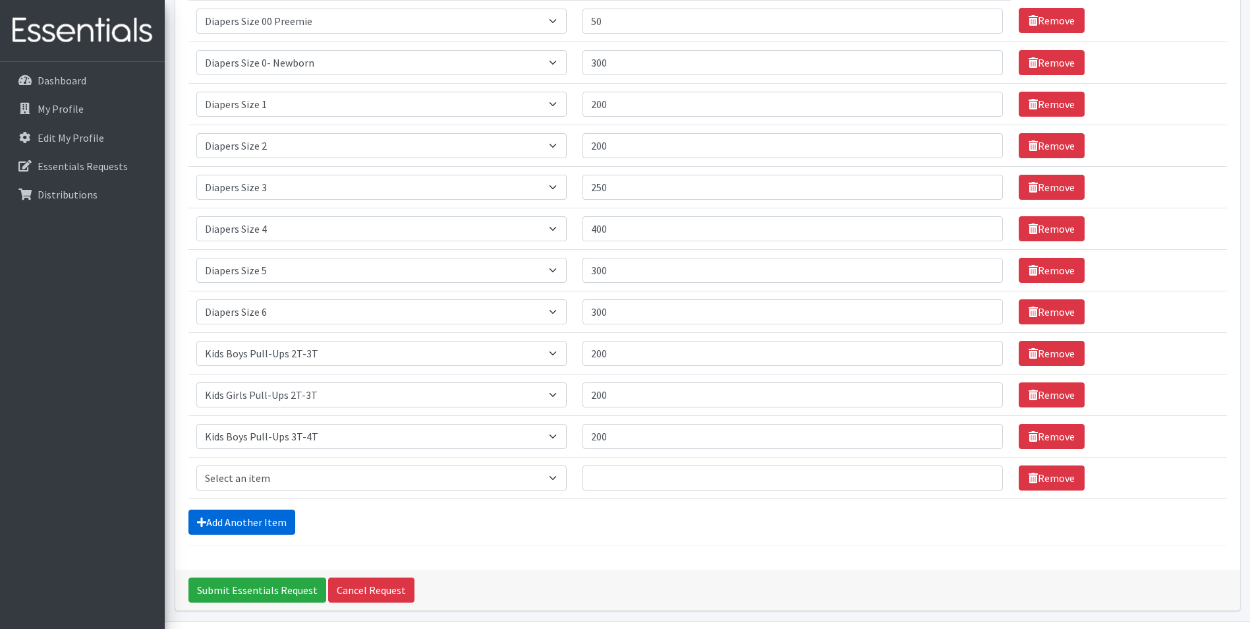
scroll to position [246, 0]
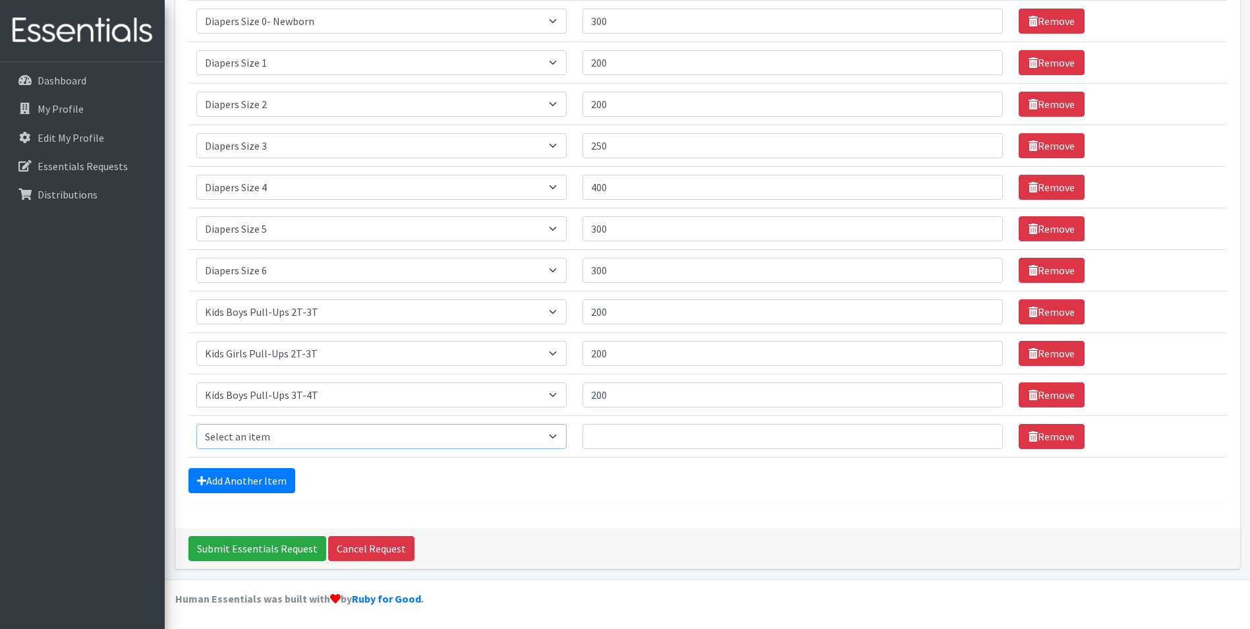
click at [565, 434] on select "Select an item Adult XXX Large Adult Large Adult XX Large Adult Medium Adult Sm…" at bounding box center [381, 436] width 370 height 25
select select "2926"
click at [196, 424] on select "Select an item Adult XXX Large Adult Large Adult XX Large Adult Medium Adult Sm…" at bounding box center [381, 436] width 370 height 25
click at [605, 440] on input "Quantity" at bounding box center [793, 436] width 421 height 25
type input "200"
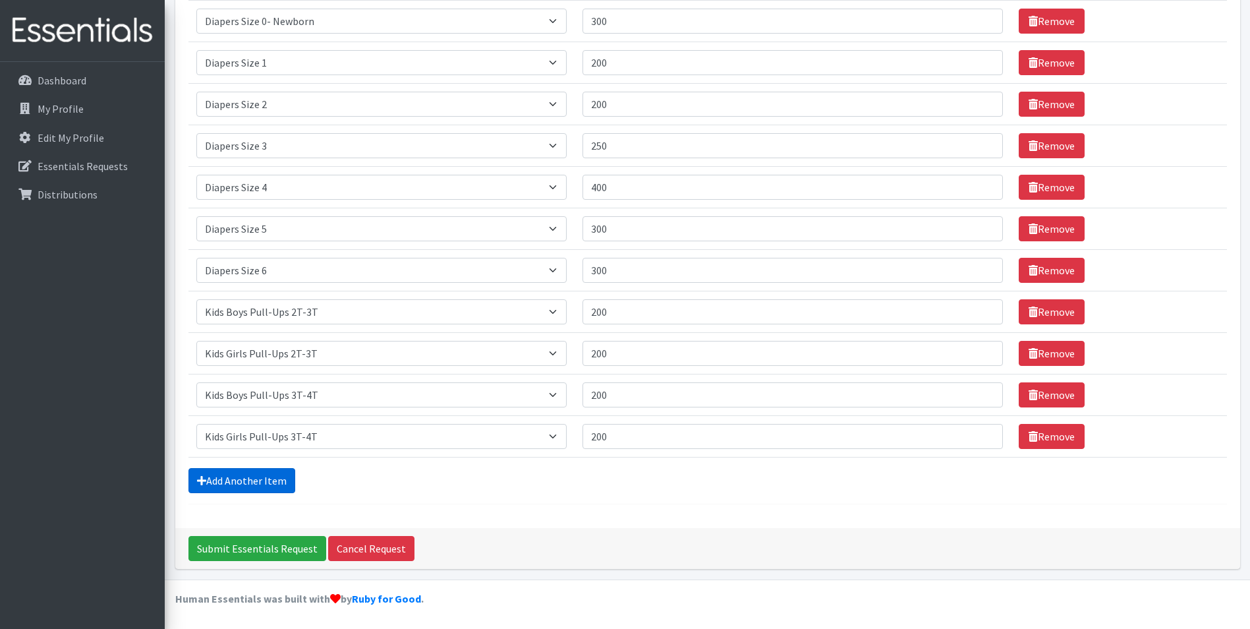
click at [212, 484] on link "Add Another Item" at bounding box center [241, 480] width 107 height 25
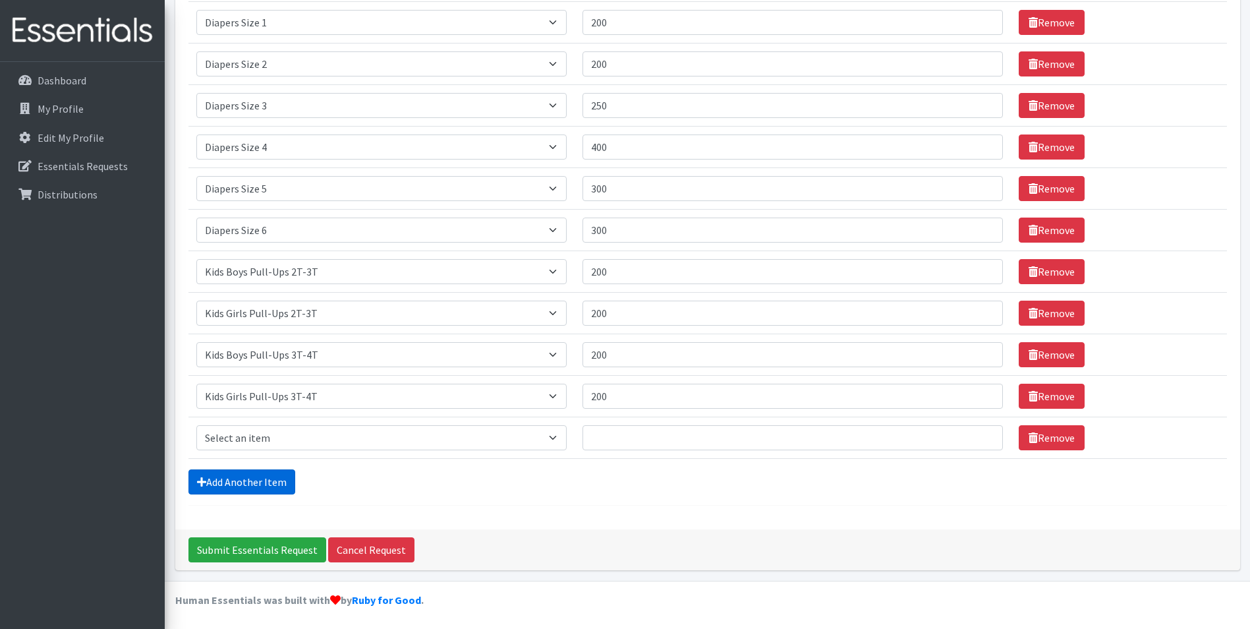
scroll to position [287, 0]
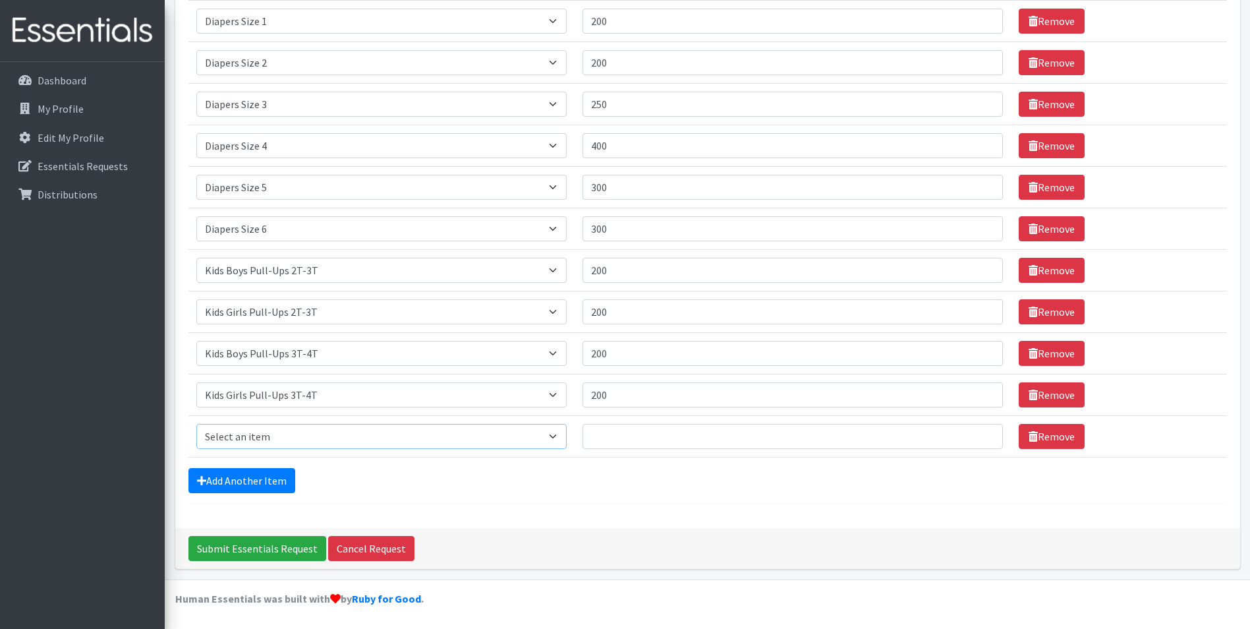
click at [563, 436] on select "Select an item Adult XXX Large Adult Large Adult XX Large Adult Medium Adult Sm…" at bounding box center [381, 436] width 370 height 25
select select "2929"
click at [196, 424] on select "Select an item Adult XXX Large Adult Large Adult XX Large Adult Medium Adult Sm…" at bounding box center [381, 436] width 370 height 25
click at [618, 435] on input "Quantity" at bounding box center [793, 436] width 421 height 25
type input "300"
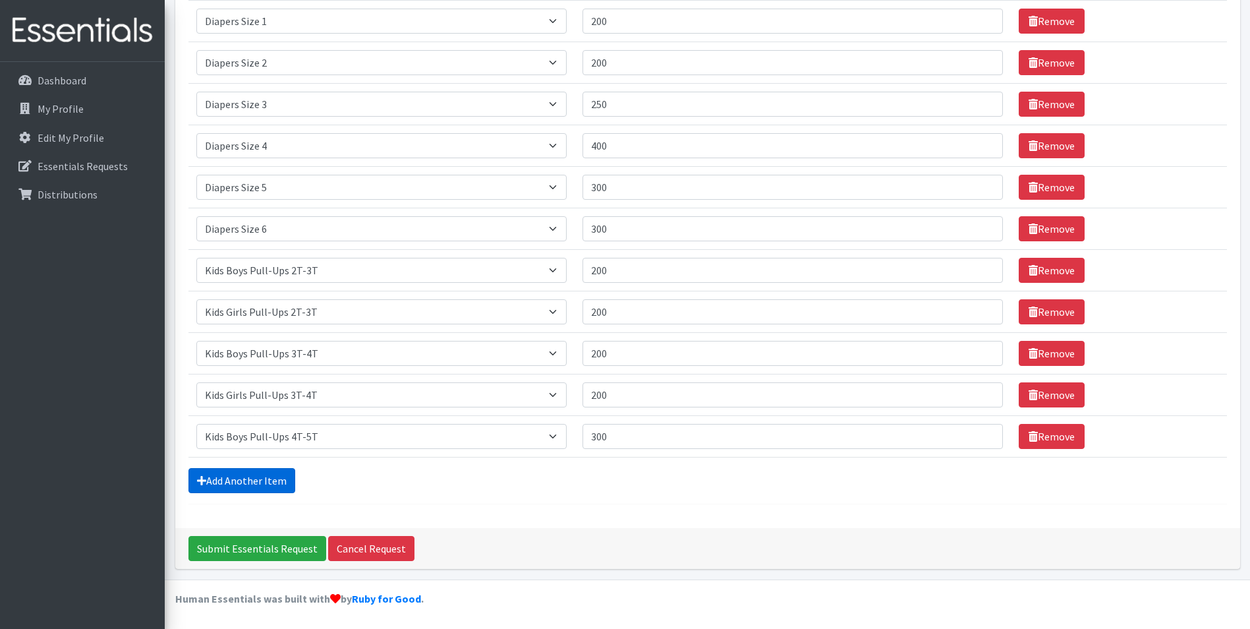
click at [254, 491] on link "Add Another Item" at bounding box center [241, 480] width 107 height 25
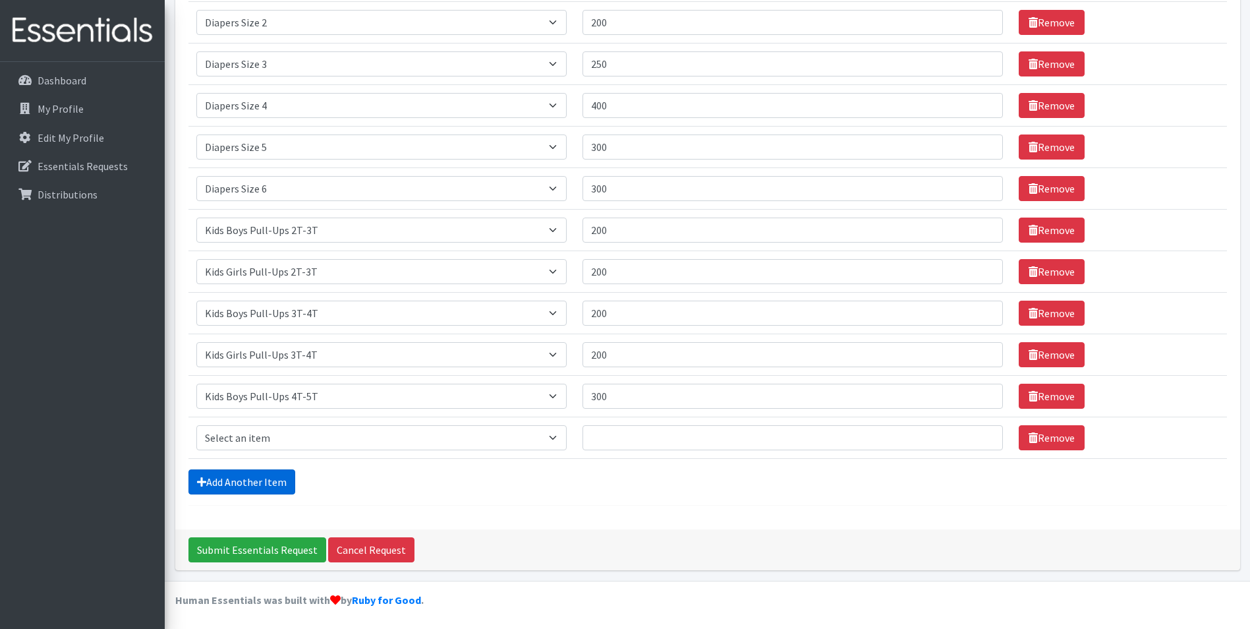
scroll to position [329, 0]
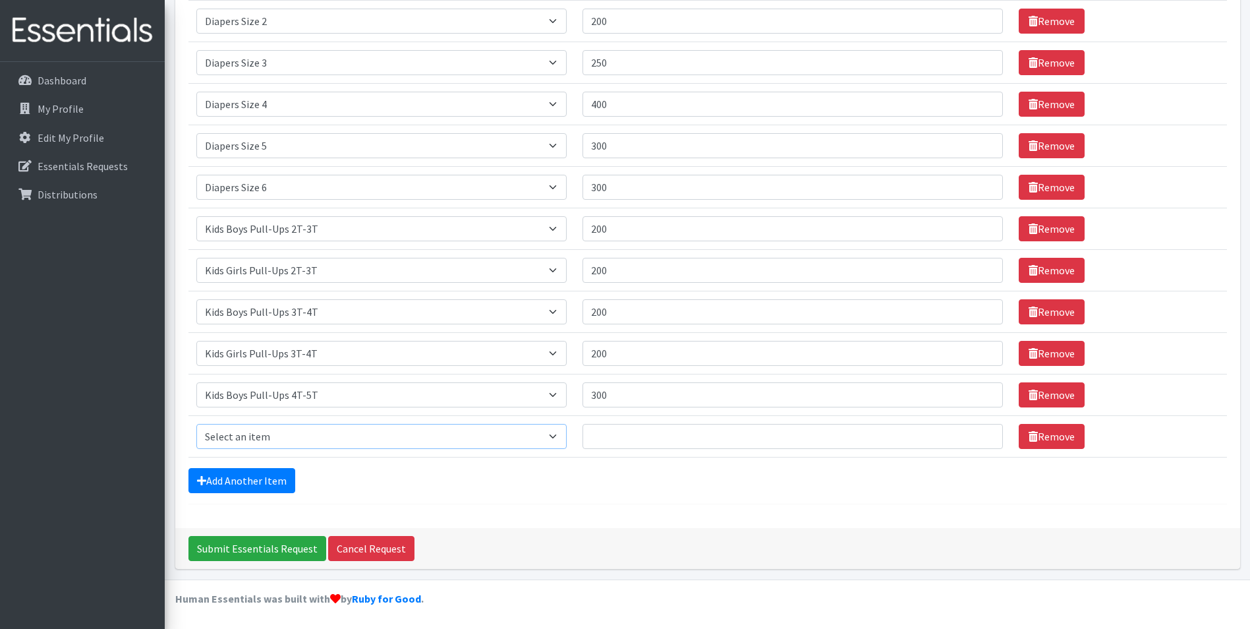
click at [563, 441] on select "Select an item Adult XXX Large Adult Large Adult XX Large Adult Medium Adult Sm…" at bounding box center [381, 436] width 370 height 25
select select "2928"
click at [196, 424] on select "Select an item Adult XXX Large Adult Large Adult XX Large Adult Medium Adult Sm…" at bounding box center [381, 436] width 370 height 25
click at [617, 436] on input "Quantity" at bounding box center [793, 436] width 421 height 25
type input "200"
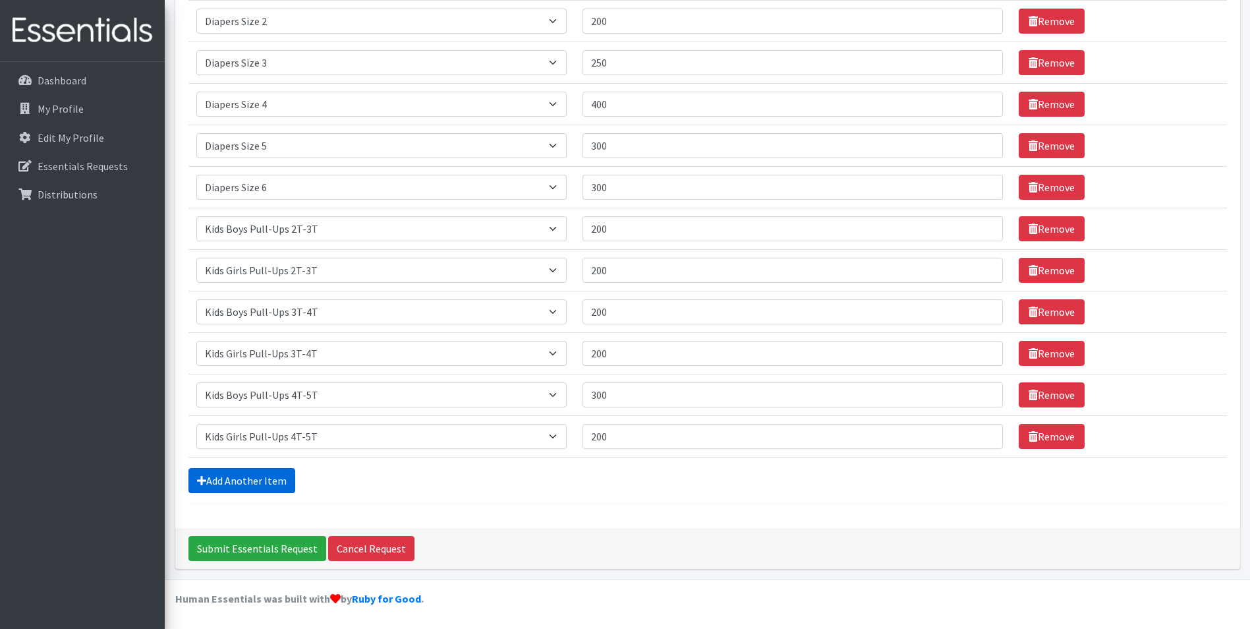
click at [219, 484] on link "Add Another Item" at bounding box center [241, 480] width 107 height 25
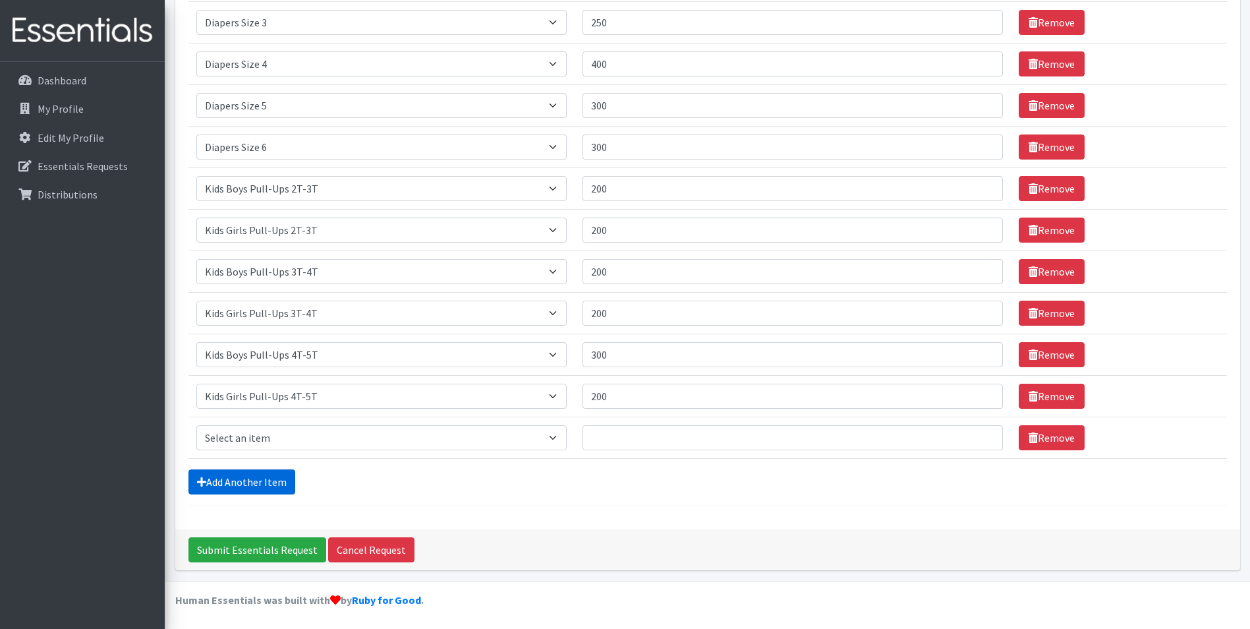
scroll to position [370, 0]
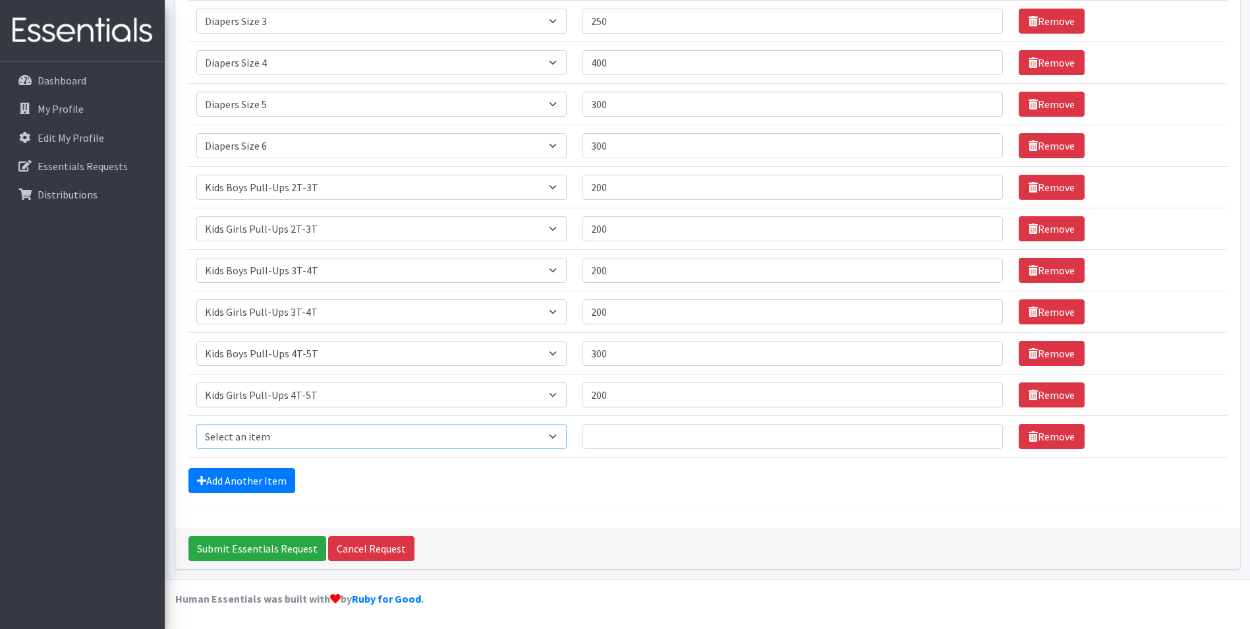
click at [560, 435] on select "Select an item Adult XXX Large Adult Large Adult XX Large Adult Medium Adult Sm…" at bounding box center [381, 436] width 370 height 25
select select "4828"
click at [196, 424] on select "Select an item Adult XXX Large Adult Large Adult XX Large Adult Medium Adult Sm…" at bounding box center [381, 436] width 370 height 25
click at [616, 441] on input "Quantity" at bounding box center [793, 436] width 421 height 25
type input "20"
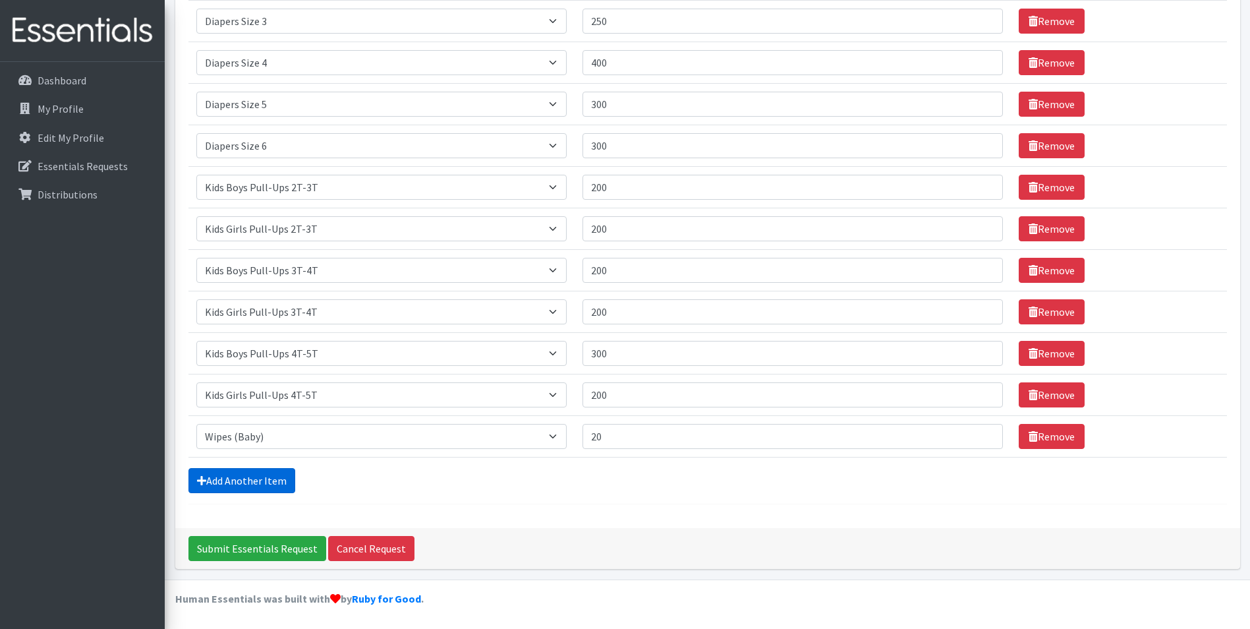
click at [194, 483] on link "Add Another Item" at bounding box center [241, 480] width 107 height 25
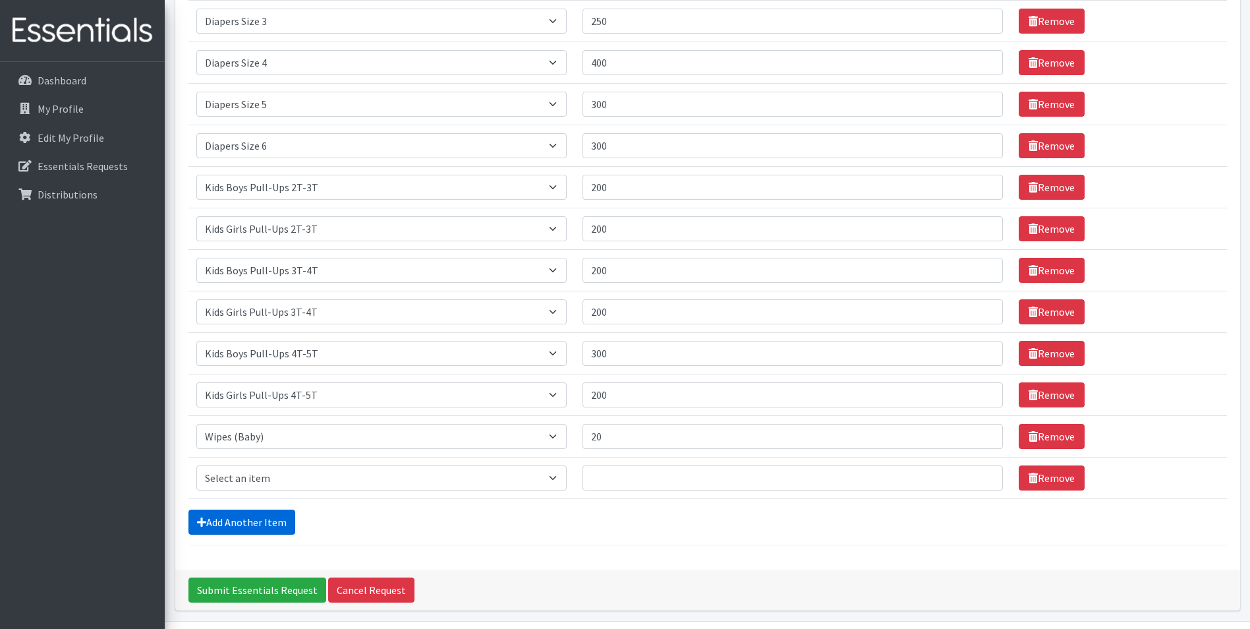
scroll to position [412, 0]
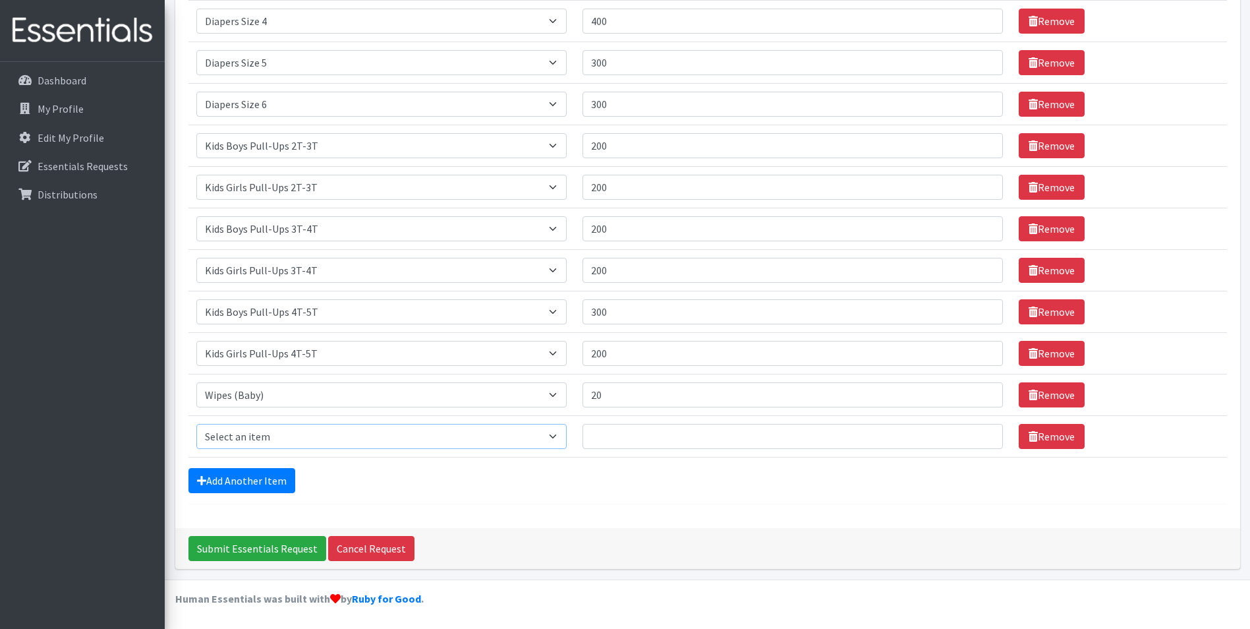
click at [557, 436] on select "Select an item Adult XXX Large Adult Large Adult XX Large Adult Medium Adult Sm…" at bounding box center [381, 436] width 370 height 25
select select "11444"
click at [196, 424] on select "Select an item Adult XXX Large Adult Large Adult XX Large Adult Medium Adult Sm…" at bounding box center [381, 436] width 370 height 25
click at [606, 435] on input "Quantity" at bounding box center [793, 436] width 421 height 25
type input "10"
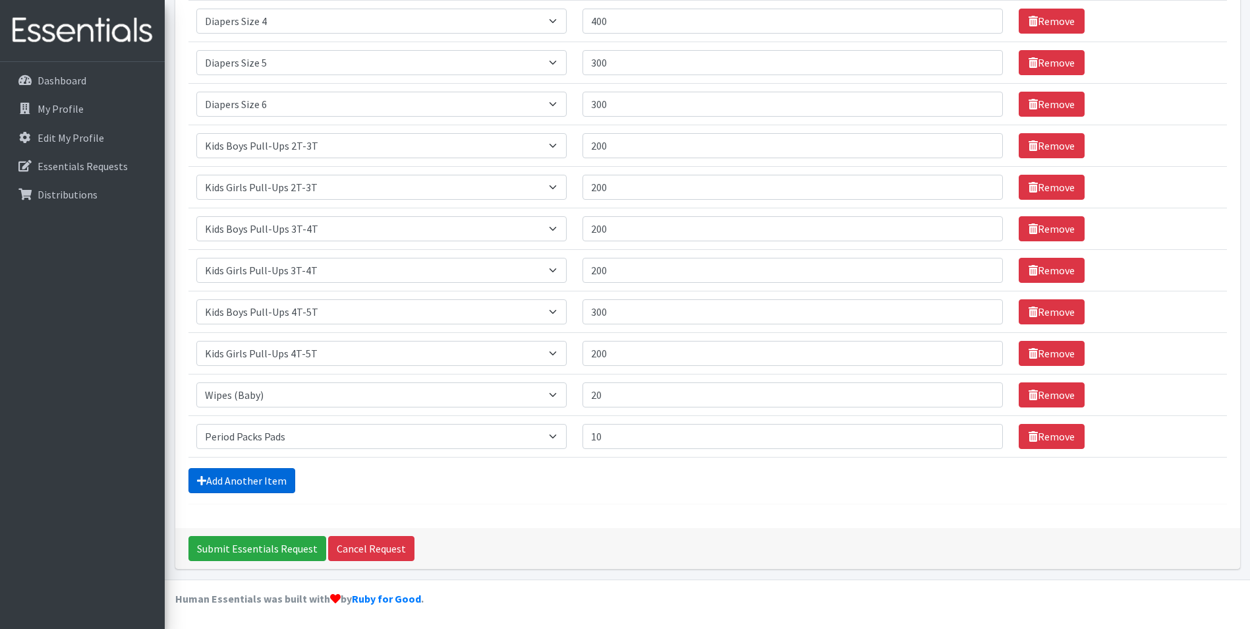
click at [254, 483] on link "Add Another Item" at bounding box center [241, 480] width 107 height 25
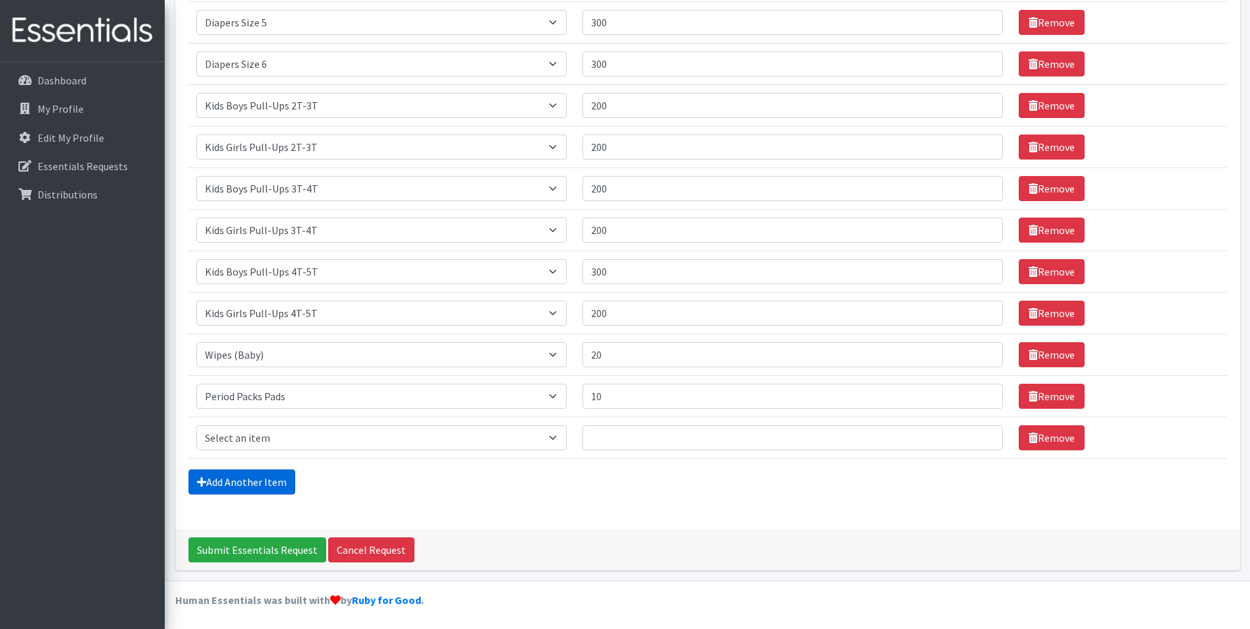
scroll to position [453, 0]
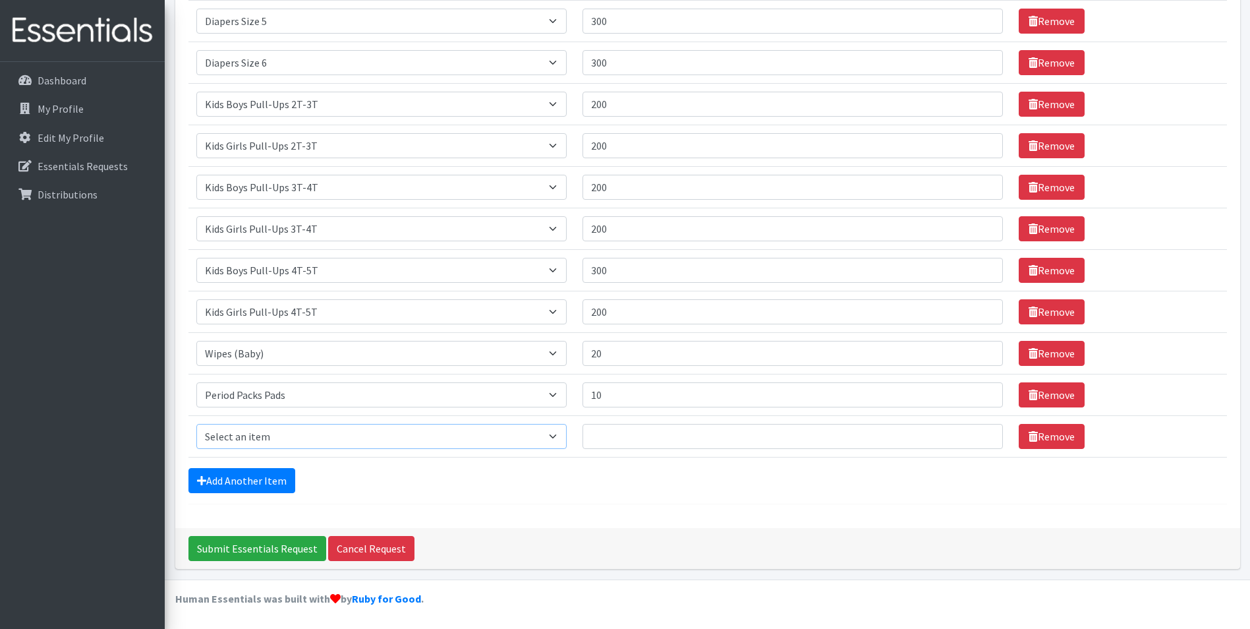
click at [563, 437] on select "Select an item Adult XXX Large Adult Large Adult XX Large Adult Medium Adult Sm…" at bounding box center [381, 436] width 370 height 25
select select "11445"
click at [196, 424] on select "Select an item Adult XXX Large Adult Large Adult XX Large Adult Medium Adult Sm…" at bounding box center [381, 436] width 370 height 25
click at [670, 436] on input "Quantity" at bounding box center [793, 436] width 421 height 25
type input "10"
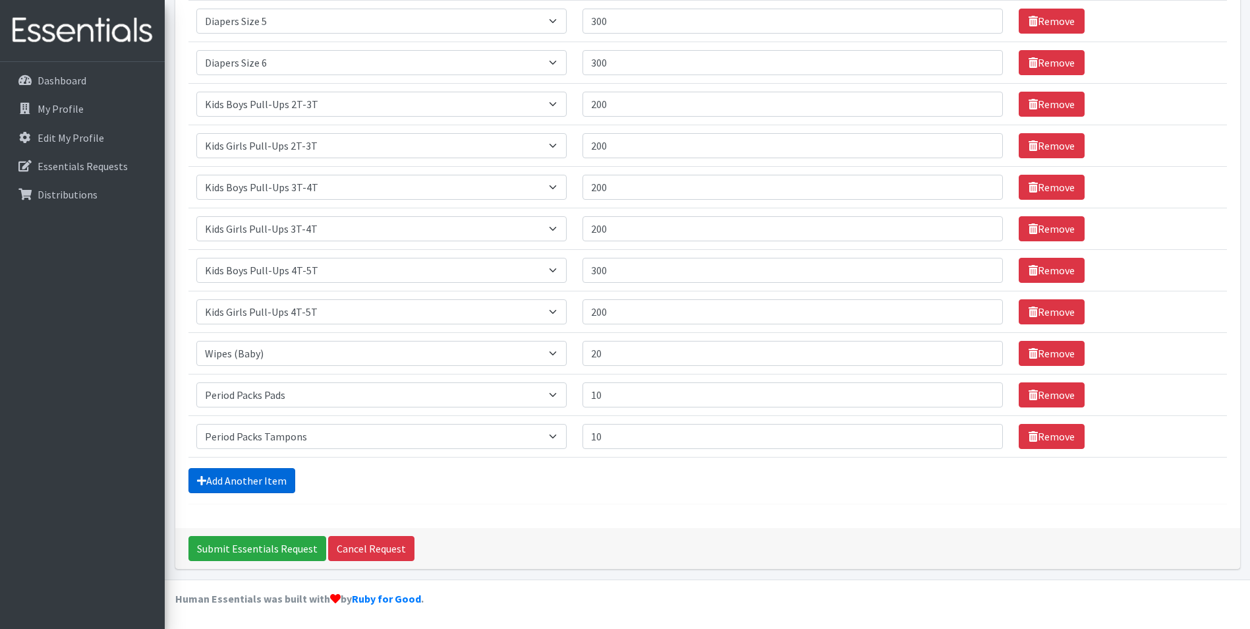
click at [282, 479] on link "Add Another Item" at bounding box center [241, 480] width 107 height 25
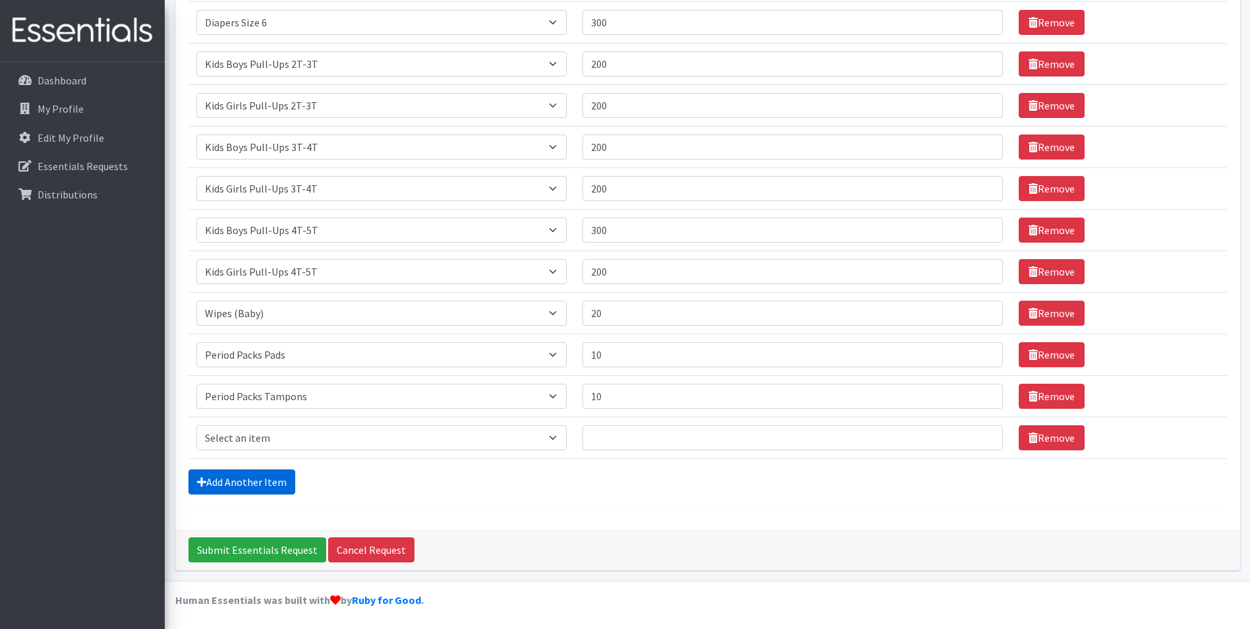
scroll to position [495, 0]
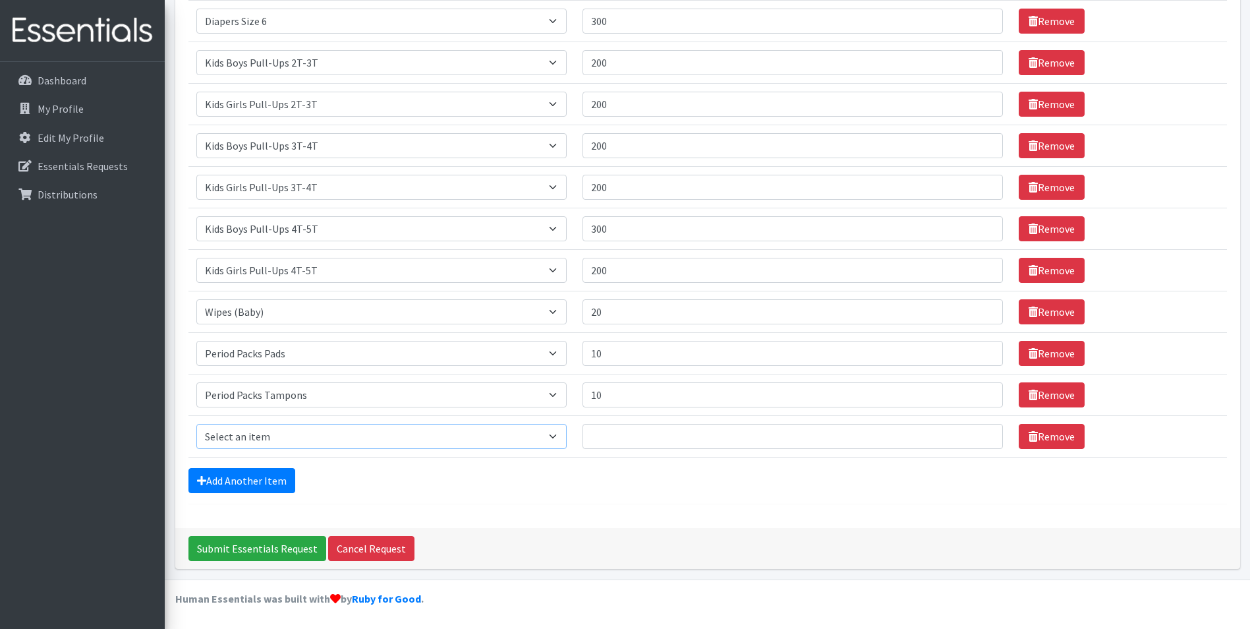
click at [558, 438] on select "Select an item Adult XXX Large Adult Large Adult XX Large Adult Medium Adult Sm…" at bounding box center [381, 436] width 370 height 25
click at [521, 533] on div "Submit Essentials Request Cancel Request" at bounding box center [707, 548] width 1065 height 41
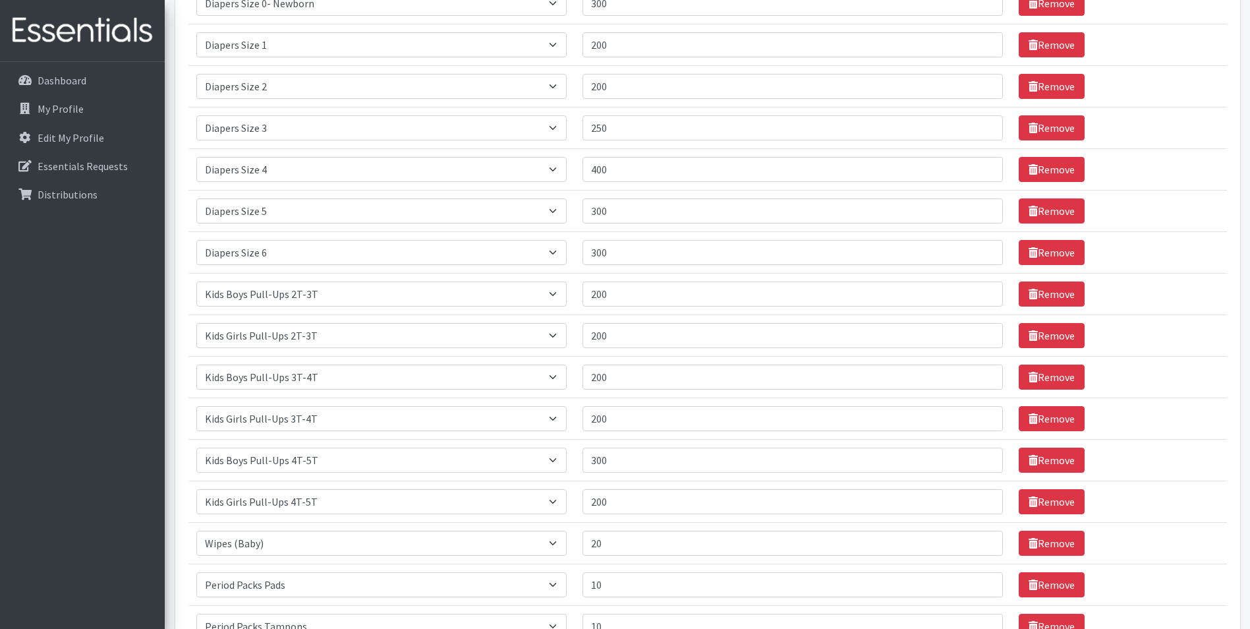
scroll to position [395, 0]
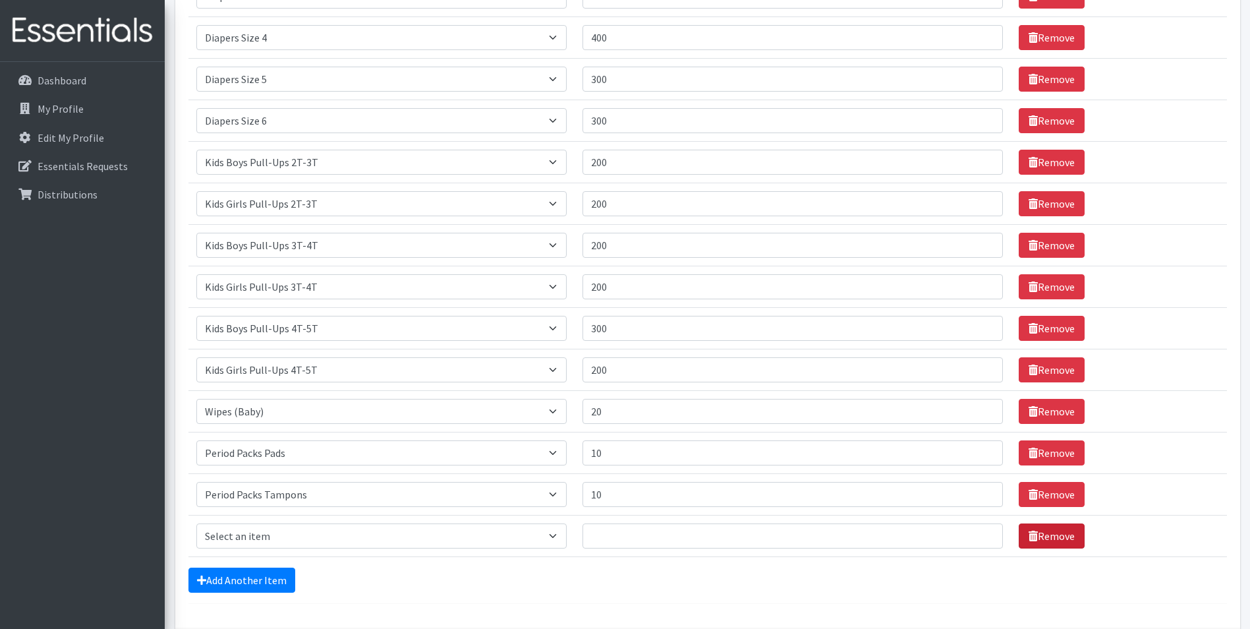
drag, startPoint x: 1037, startPoint y: 544, endPoint x: 1035, endPoint y: 552, distance: 8.7
click at [1037, 543] on link "Remove" at bounding box center [1052, 535] width 66 height 25
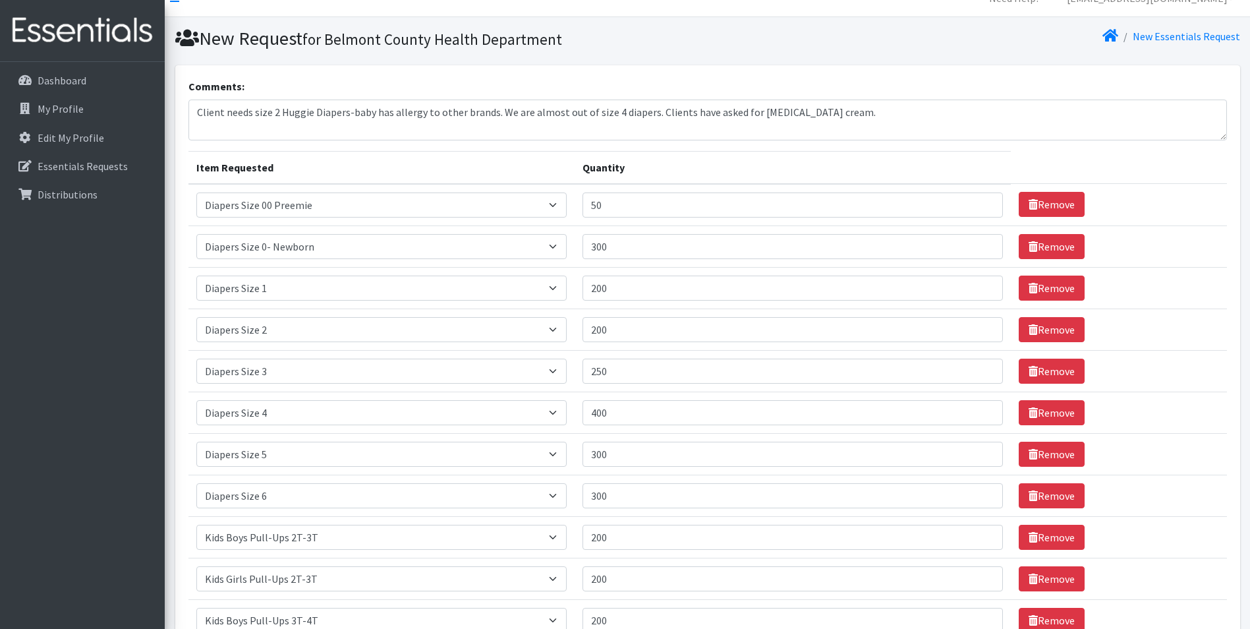
scroll to position [0, 0]
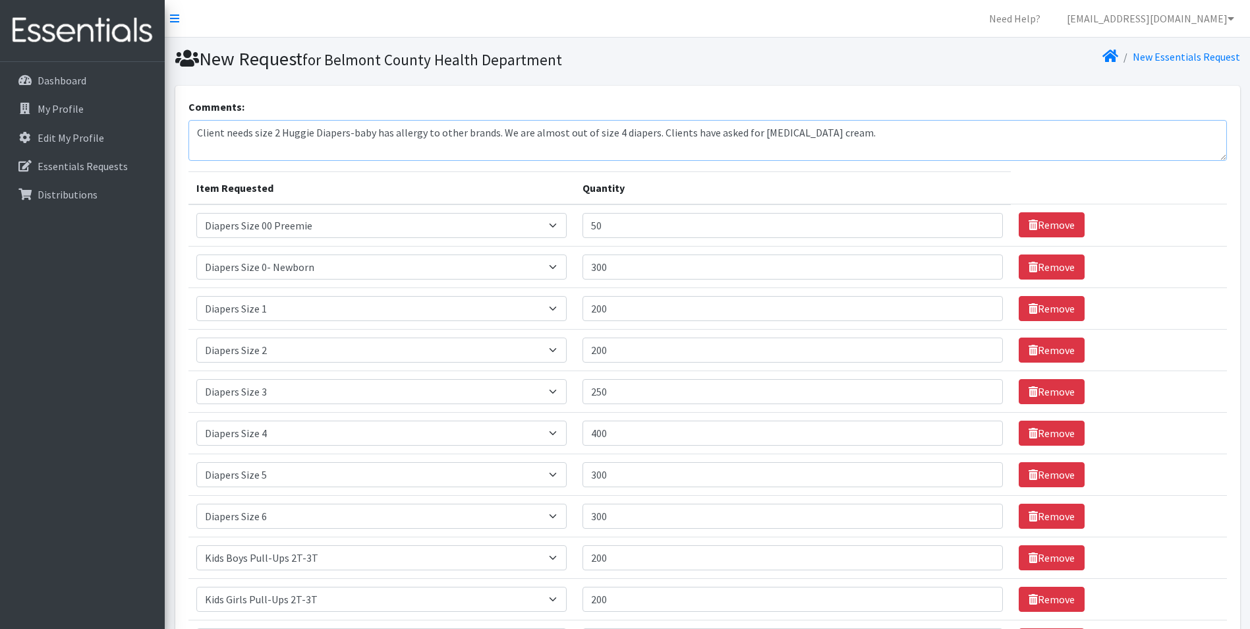
click at [863, 135] on textarea "Client needs size 2 Huggie Diapers-baby has allergy to other brands. We are alm…" at bounding box center [707, 140] width 1039 height 41
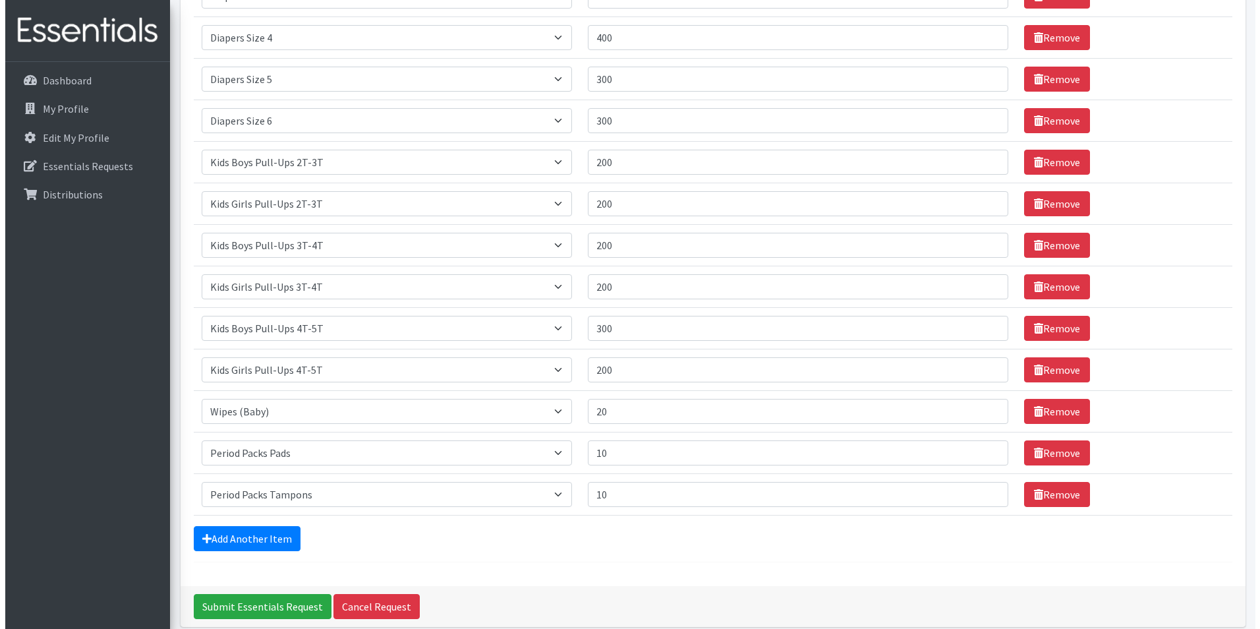
scroll to position [453, 0]
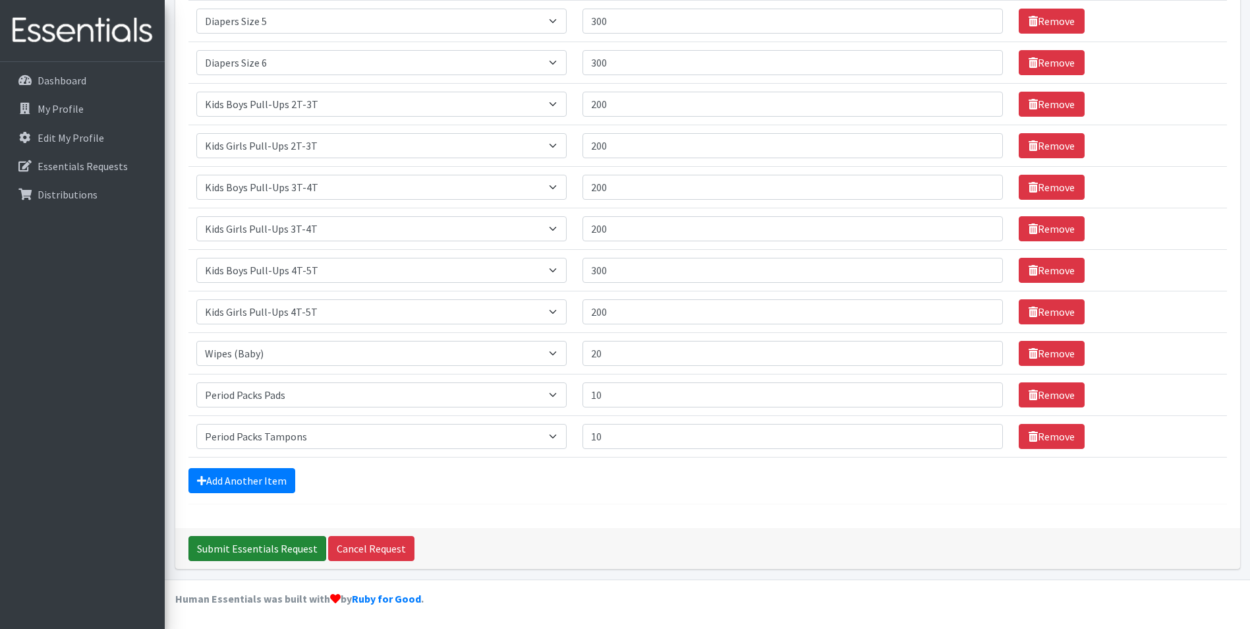
type textarea "Client needs size 2 Huggie Diapers-baby has allergy to other brands. We are alm…"
click at [230, 546] on input "Submit Essentials Request" at bounding box center [257, 548] width 138 height 25
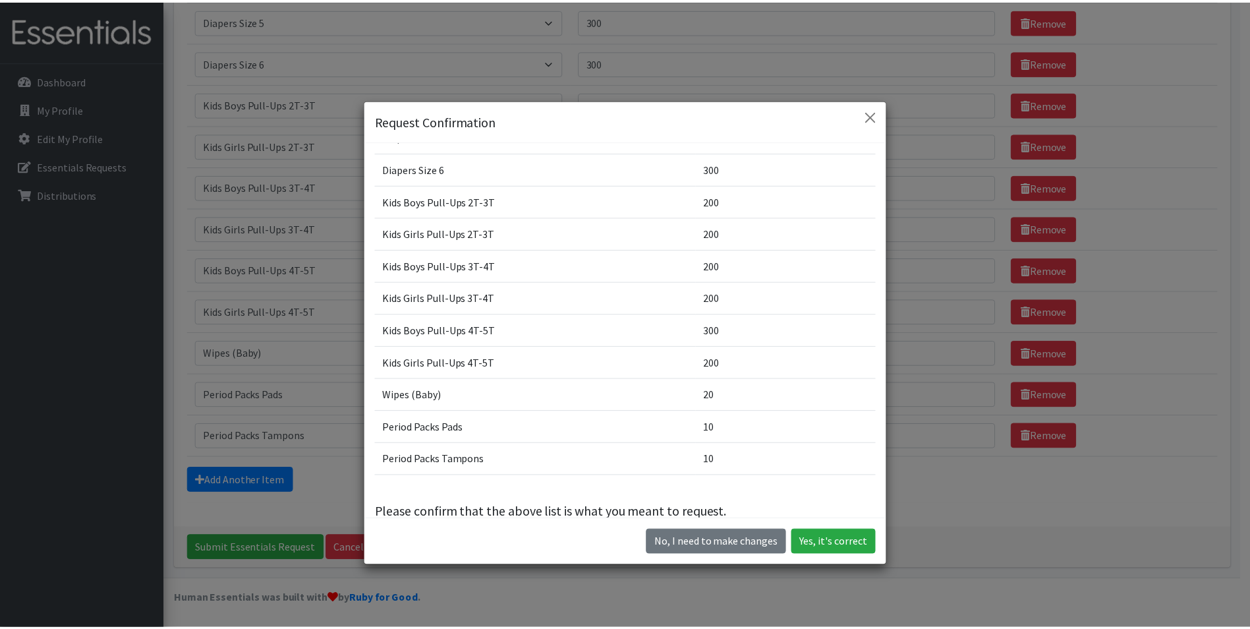
scroll to position [283, 0]
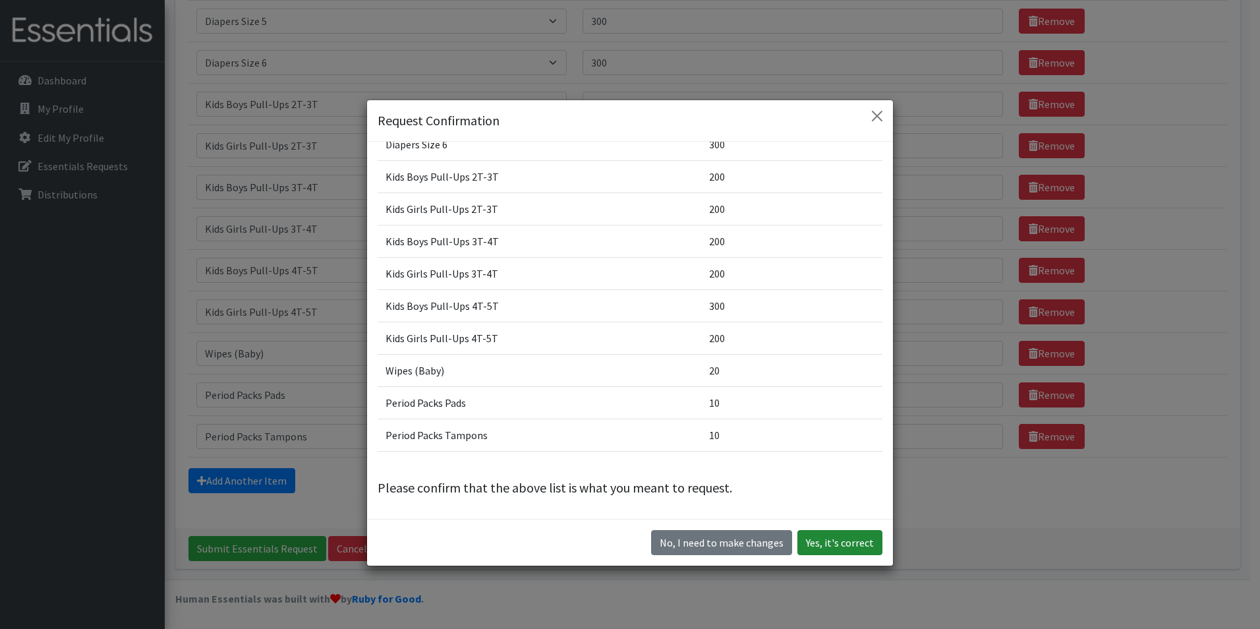
click at [822, 543] on button "Yes, it's correct" at bounding box center [839, 542] width 85 height 25
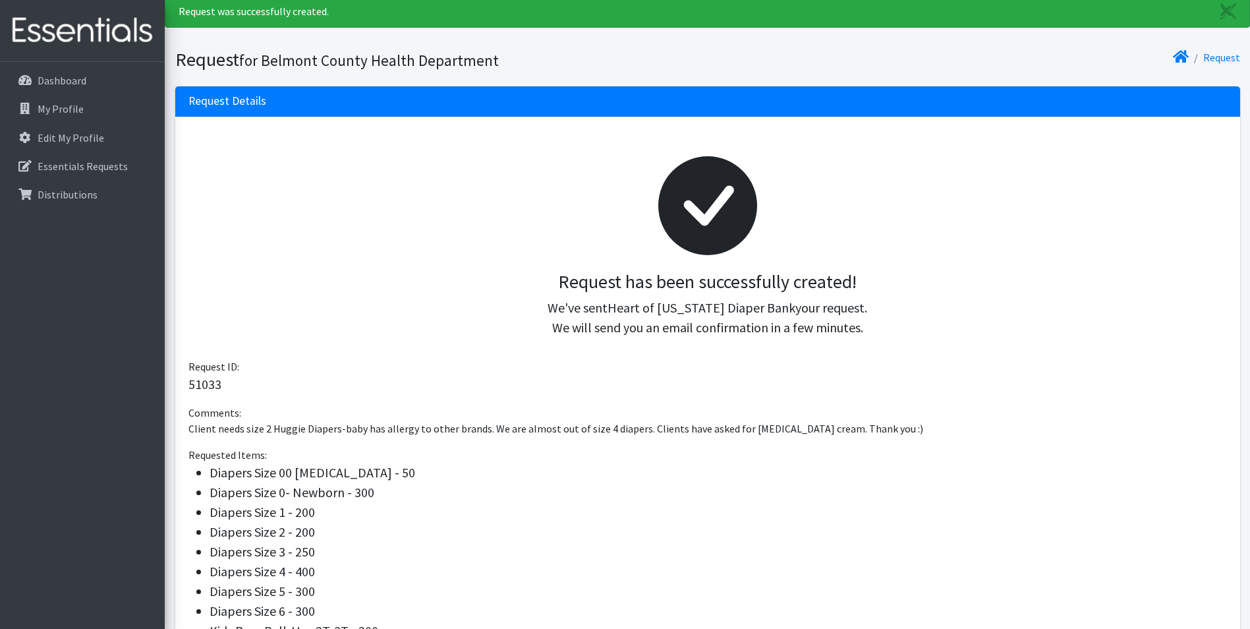
scroll to position [66, 0]
